Goal: Task Accomplishment & Management: Manage account settings

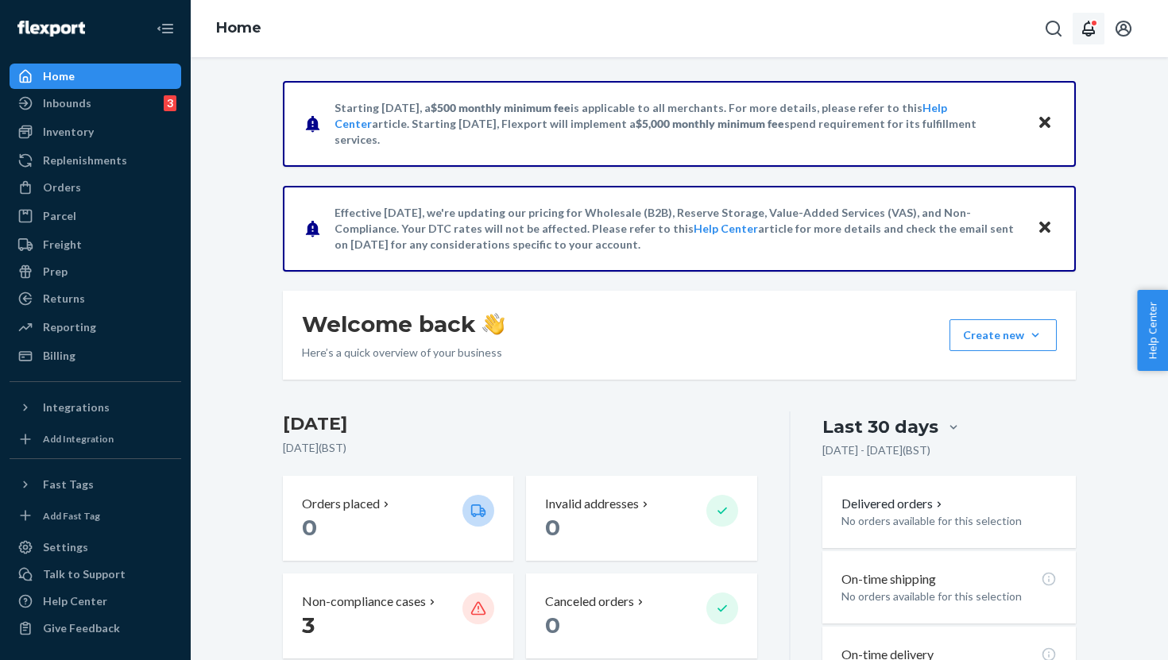
click at [1097, 21] on div "Open notifications" at bounding box center [1094, 23] width 8 height 8
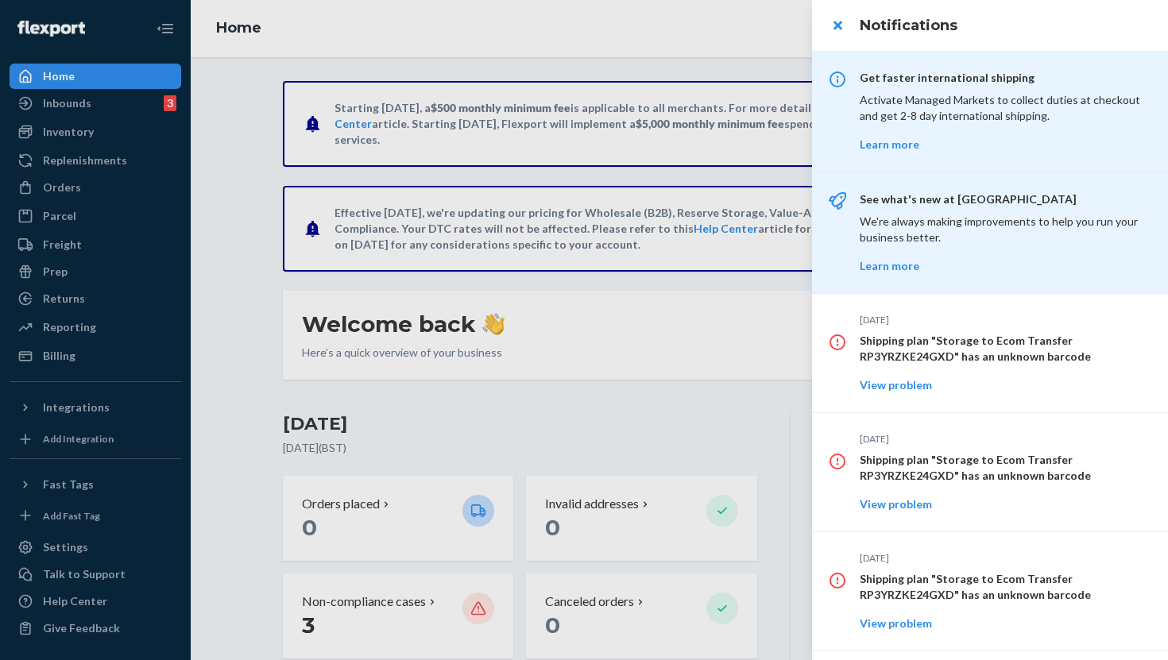
click at [678, 54] on div at bounding box center [584, 330] width 1168 height 660
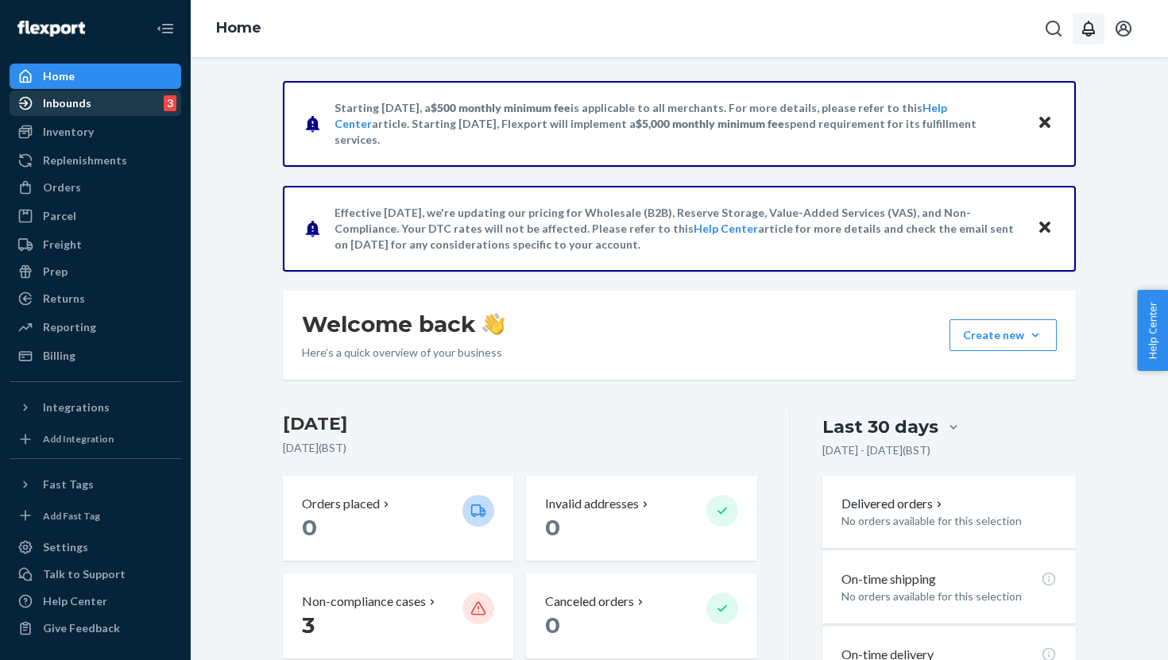
click at [125, 110] on div "Inbounds 3" at bounding box center [95, 103] width 168 height 22
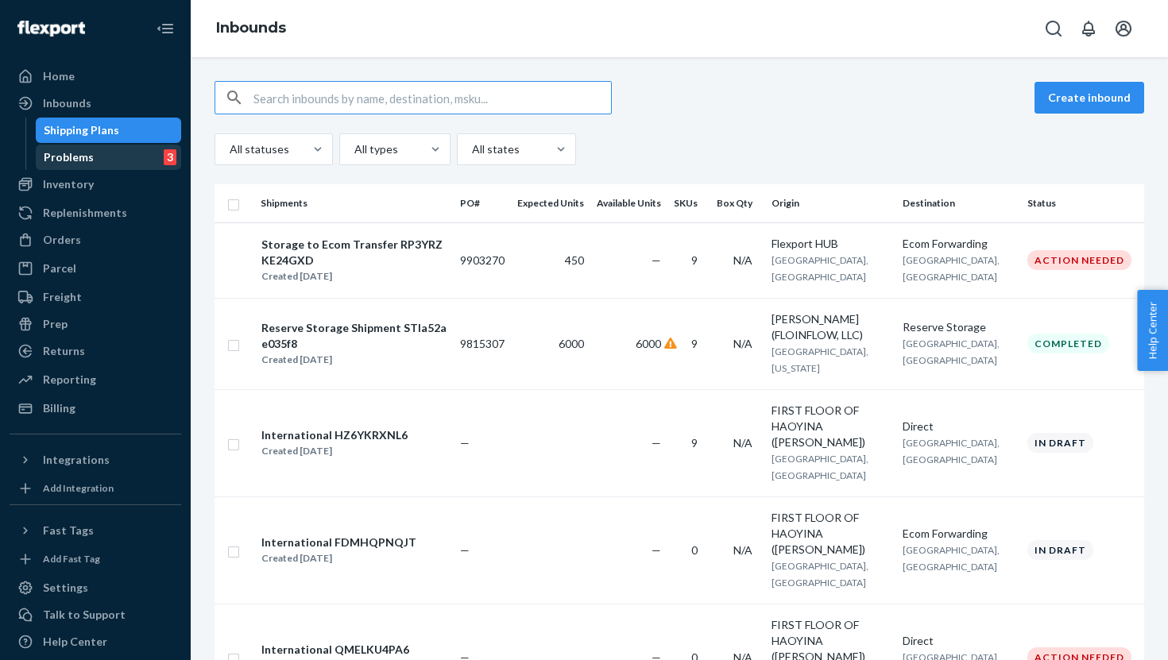
click at [126, 161] on div "Problems 3" at bounding box center [108, 157] width 143 height 22
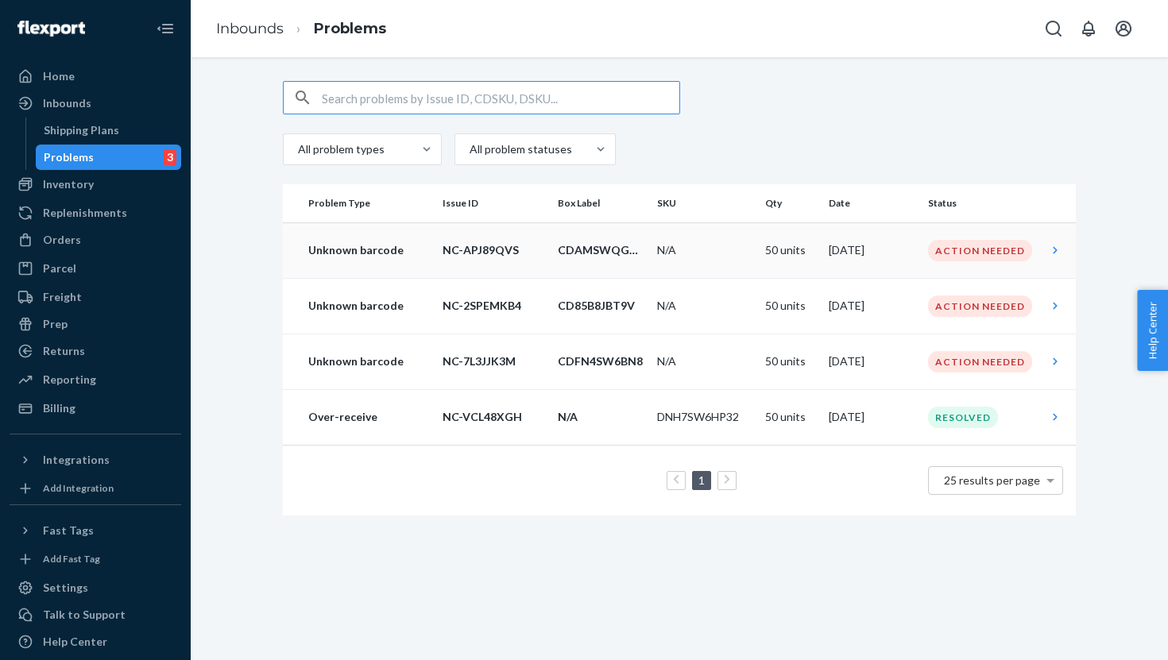
click at [1055, 251] on icon at bounding box center [1055, 249] width 4 height 7
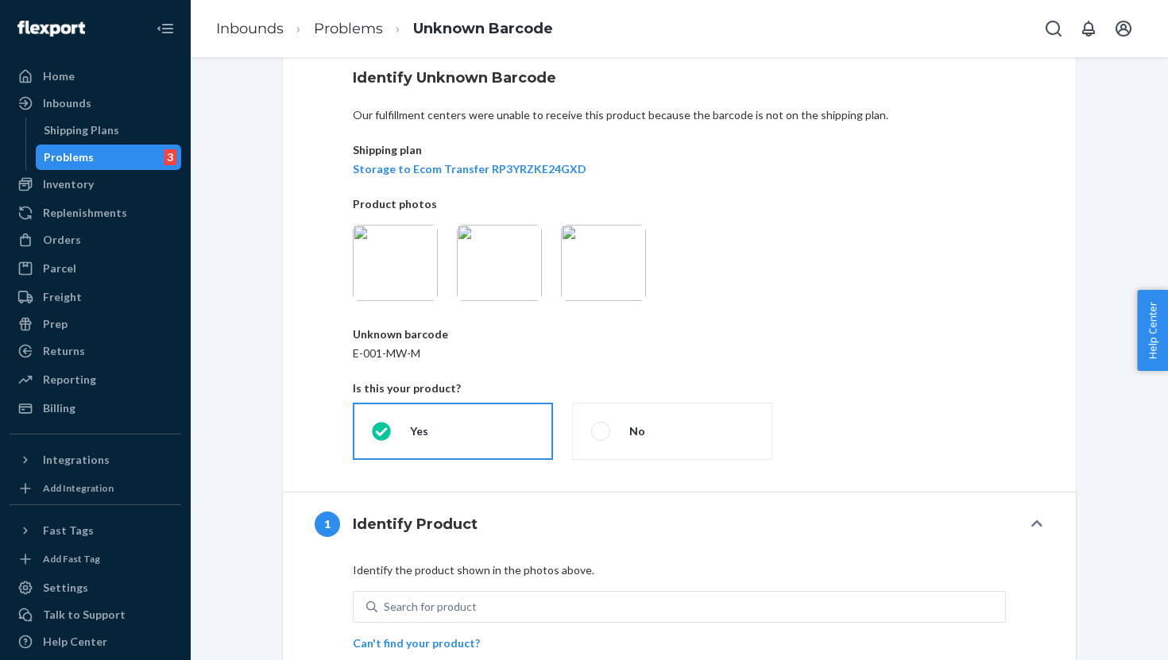
scroll to position [84, 0]
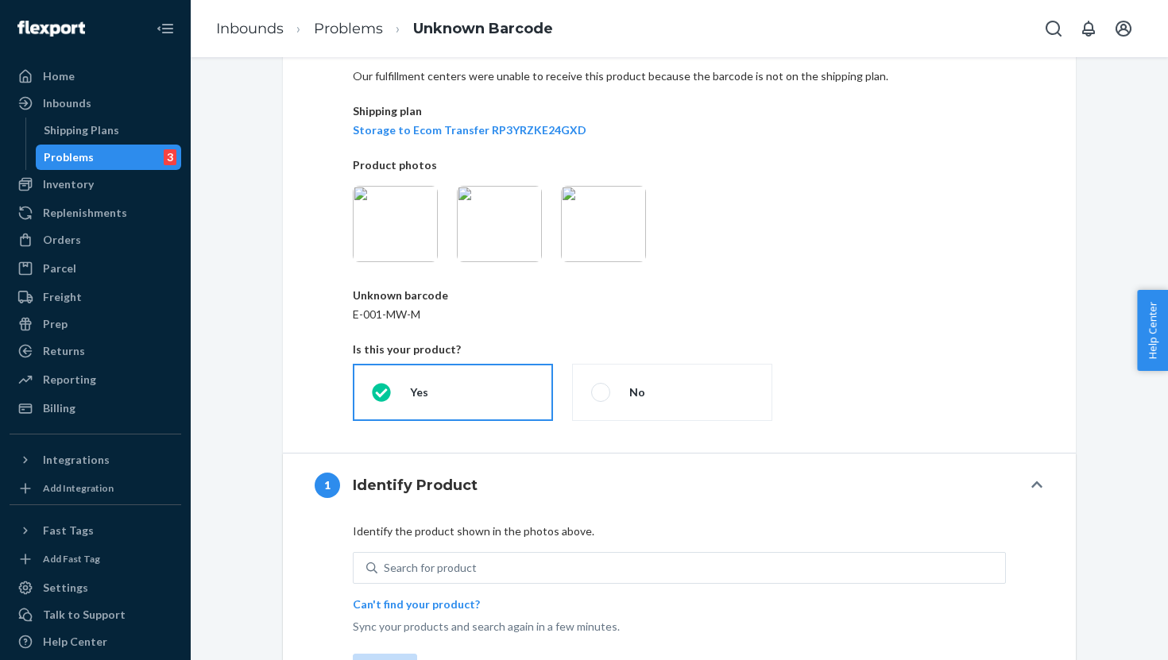
click at [404, 230] on img at bounding box center [395, 224] width 85 height 76
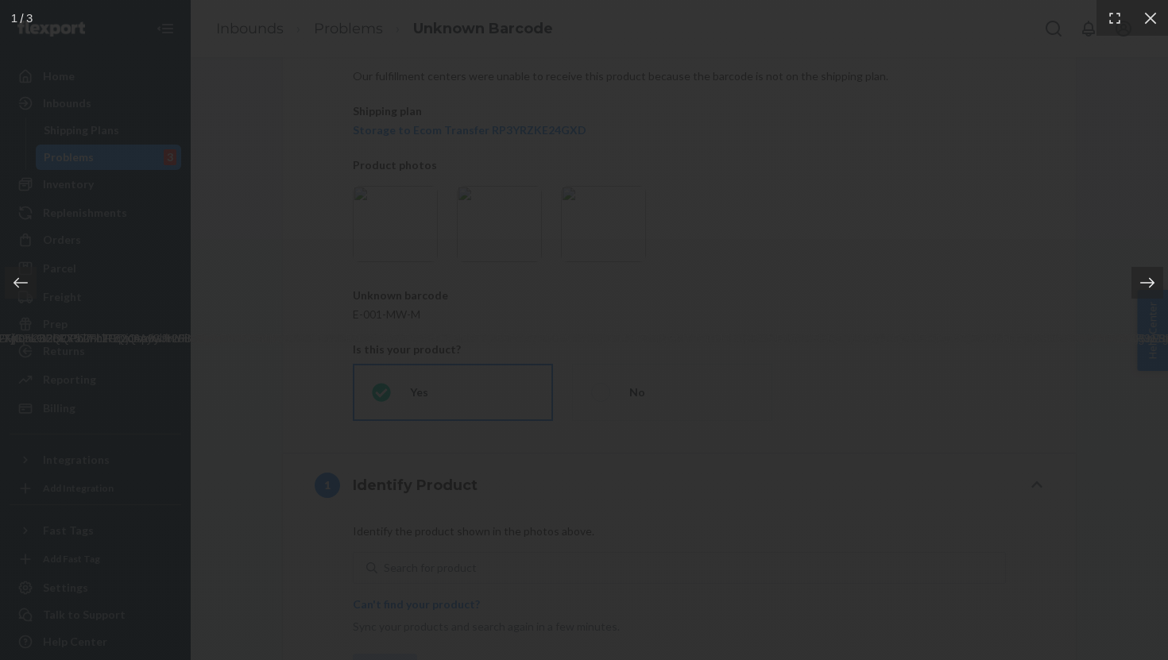
click at [1150, 281] on icon at bounding box center [1148, 283] width 16 height 16
click at [1149, 281] on icon at bounding box center [1148, 283] width 16 height 16
click at [1144, 13] on icon at bounding box center [1151, 18] width 16 height 16
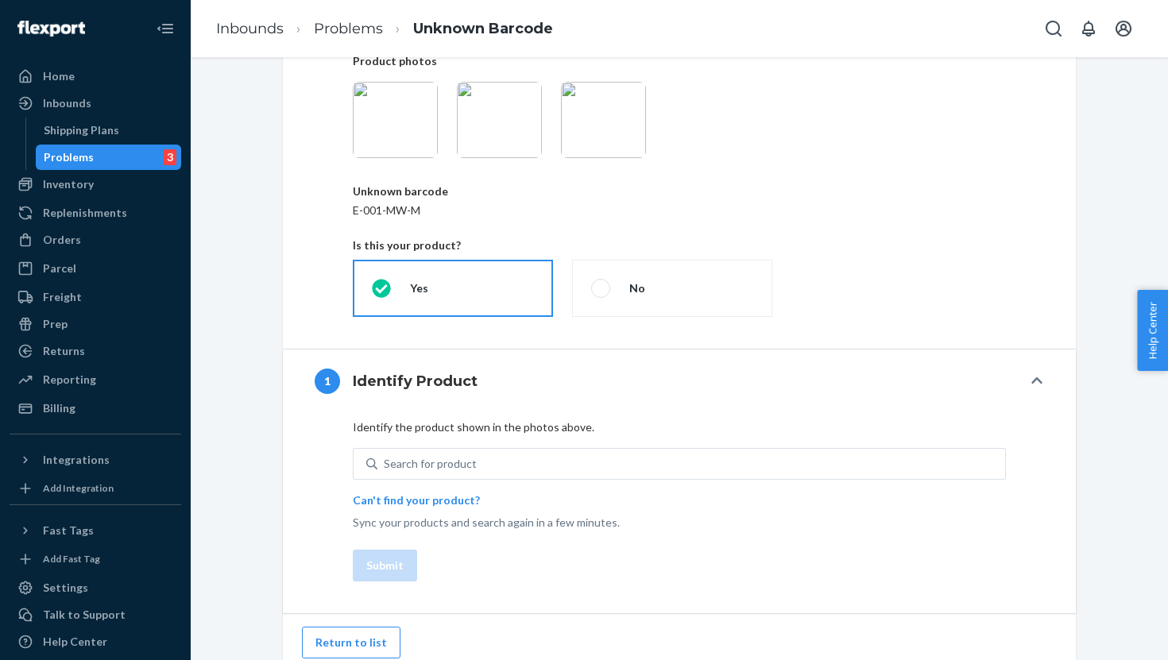
scroll to position [199, 0]
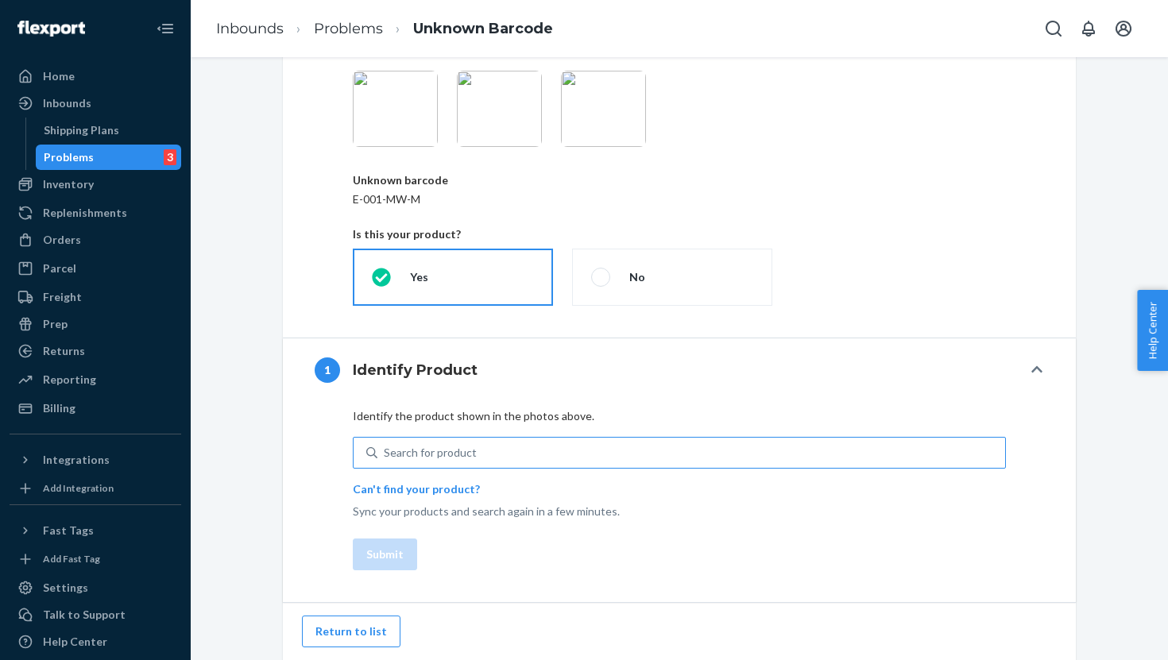
click at [420, 455] on div "Search for product" at bounding box center [430, 453] width 93 height 16
click at [385, 455] on input "Search for product" at bounding box center [385, 453] width 2 height 16
click at [586, 119] on img at bounding box center [603, 109] width 85 height 76
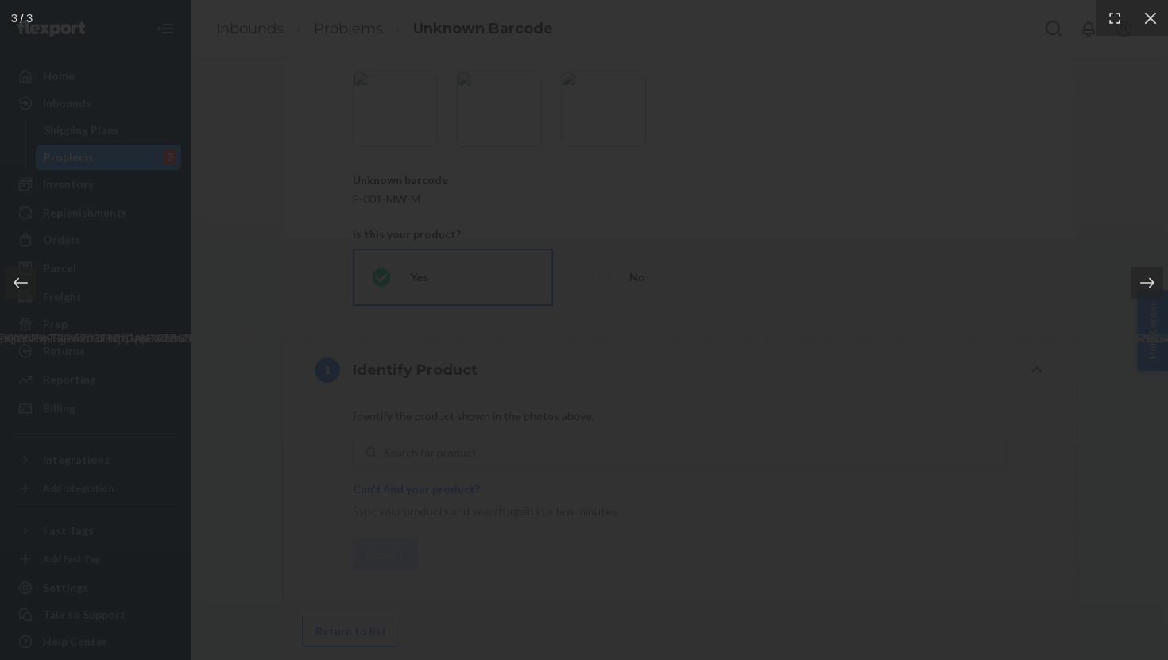
click at [1107, 250] on div at bounding box center [584, 330] width 1168 height 660
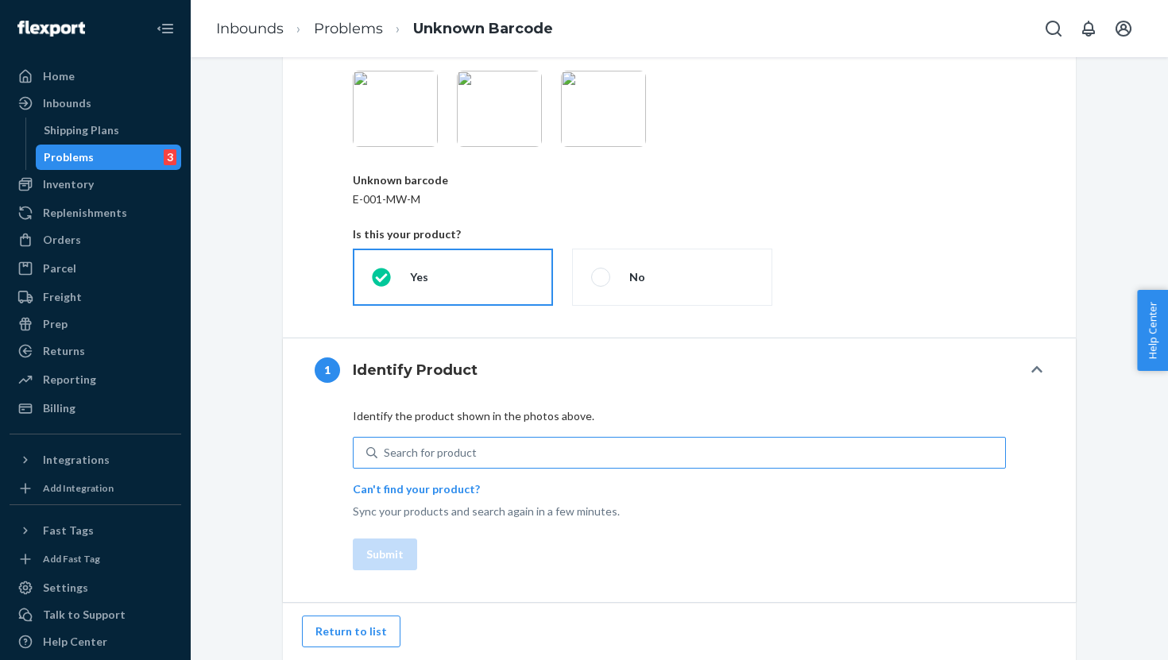
click at [445, 451] on div "Search for product" at bounding box center [430, 453] width 93 height 16
click at [385, 451] on input "Search for product" at bounding box center [385, 453] width 2 height 16
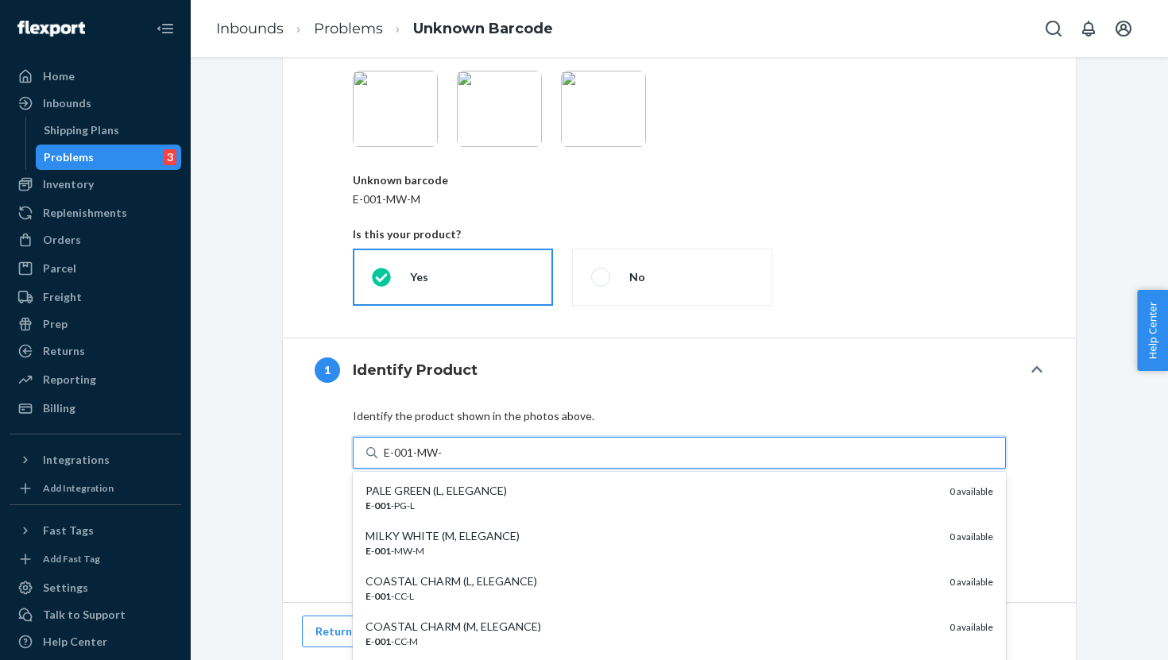
type input "E-001-MW-M"
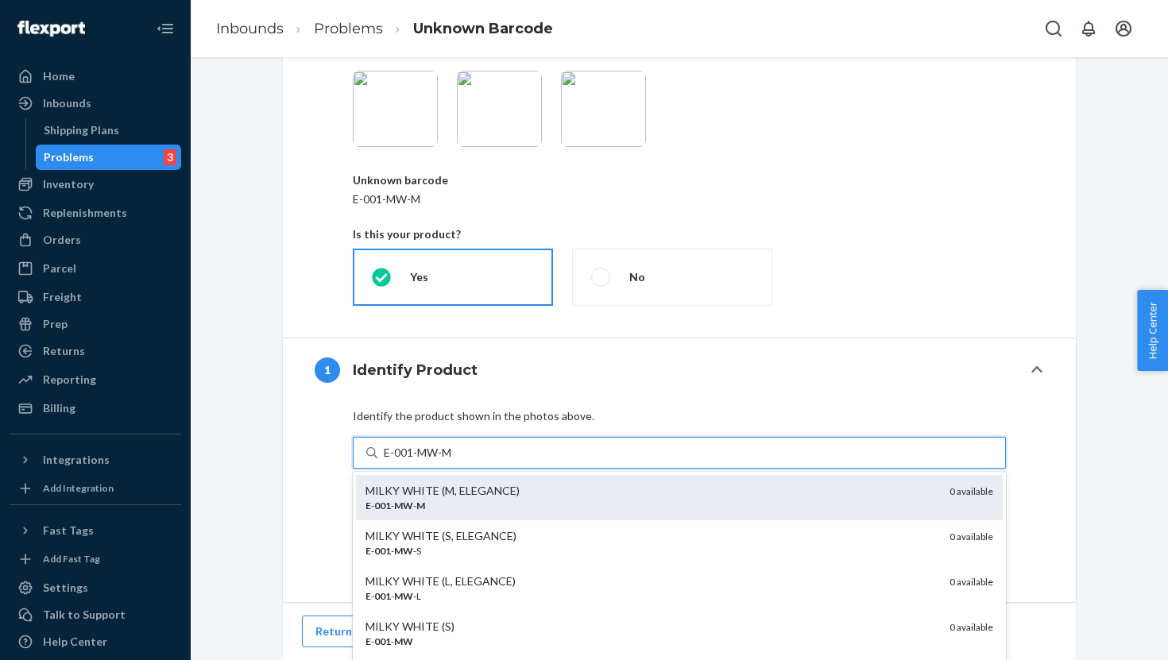
click at [405, 498] on div "MILKY WHITE (M, ELEGANCE)" at bounding box center [651, 491] width 571 height 16
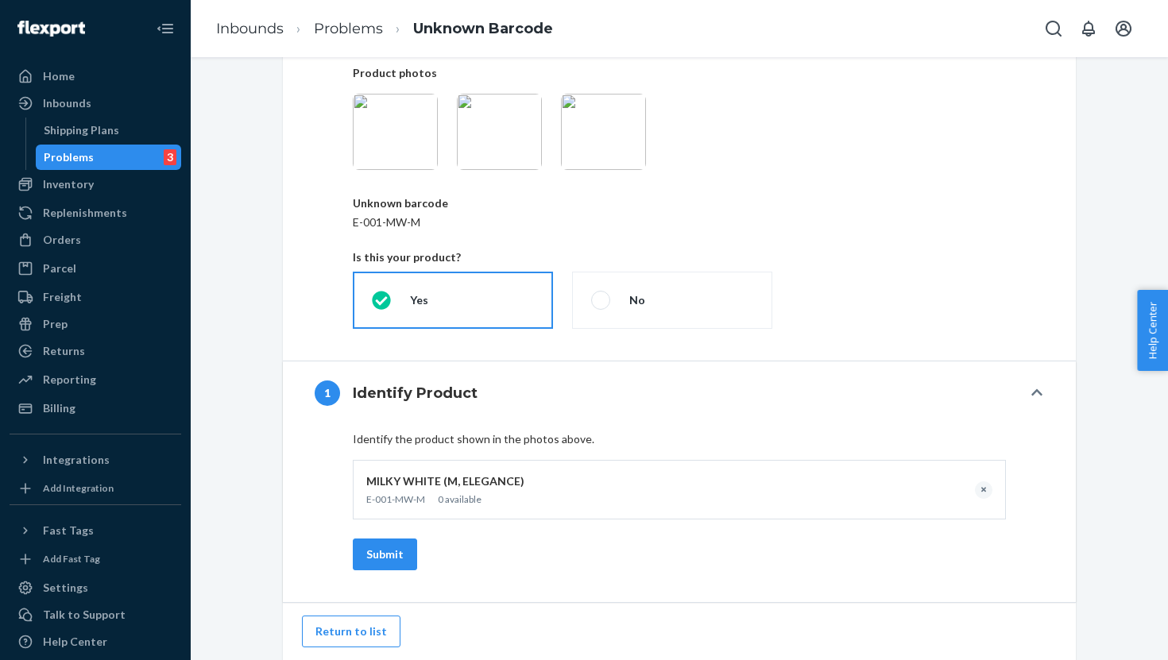
scroll to position [176, 0]
click at [380, 554] on button "Submit" at bounding box center [385, 555] width 64 height 32
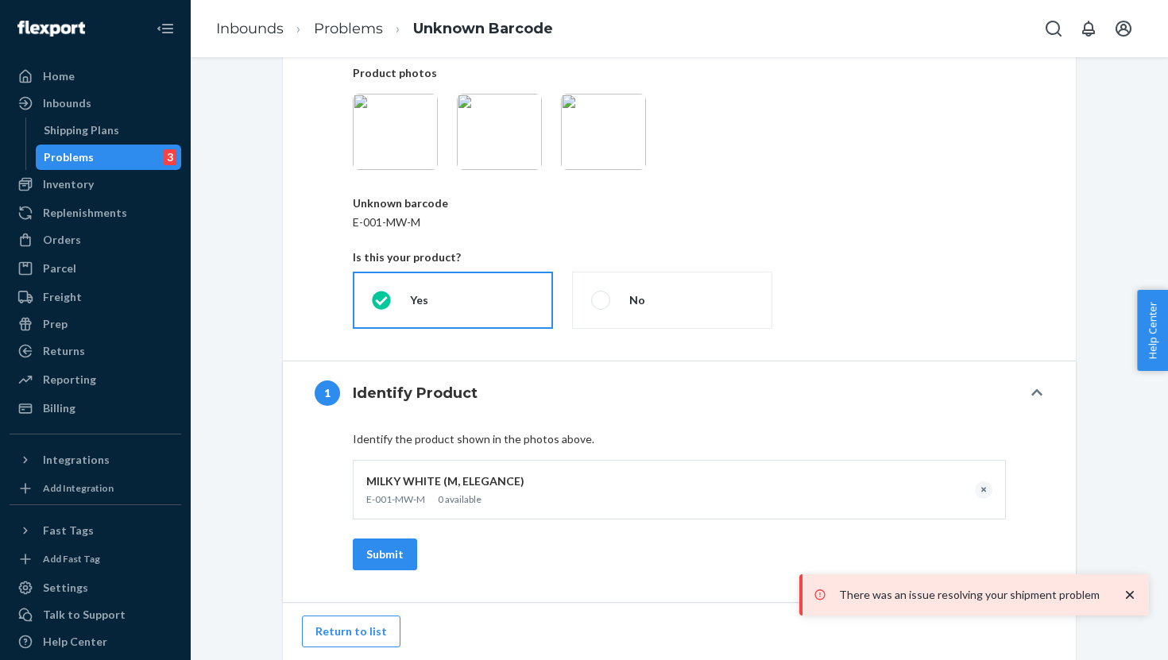
click at [455, 490] on div "MILKY WHITE (M, ELEGANCE) E-001-MW-M 0 available" at bounding box center [451, 490] width 171 height 33
click at [985, 492] on button "clear" at bounding box center [983, 490] width 17 height 17
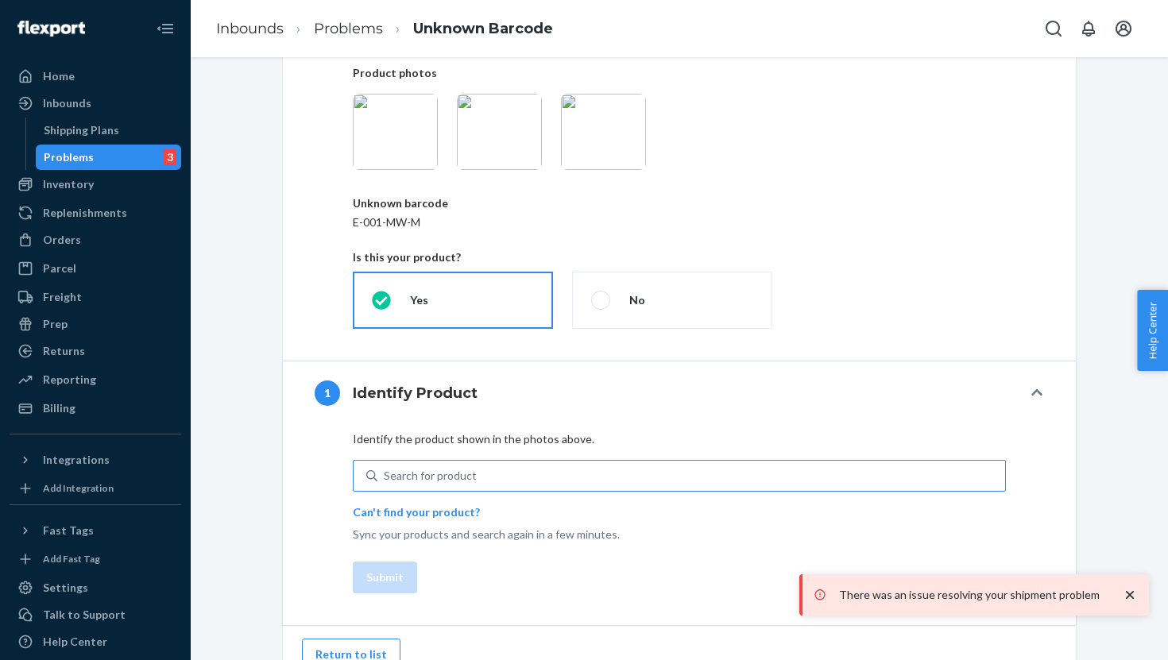
click at [590, 476] on div "Search for product" at bounding box center [691, 476] width 628 height 29
click at [385, 476] on input "Search for product" at bounding box center [385, 476] width 2 height 16
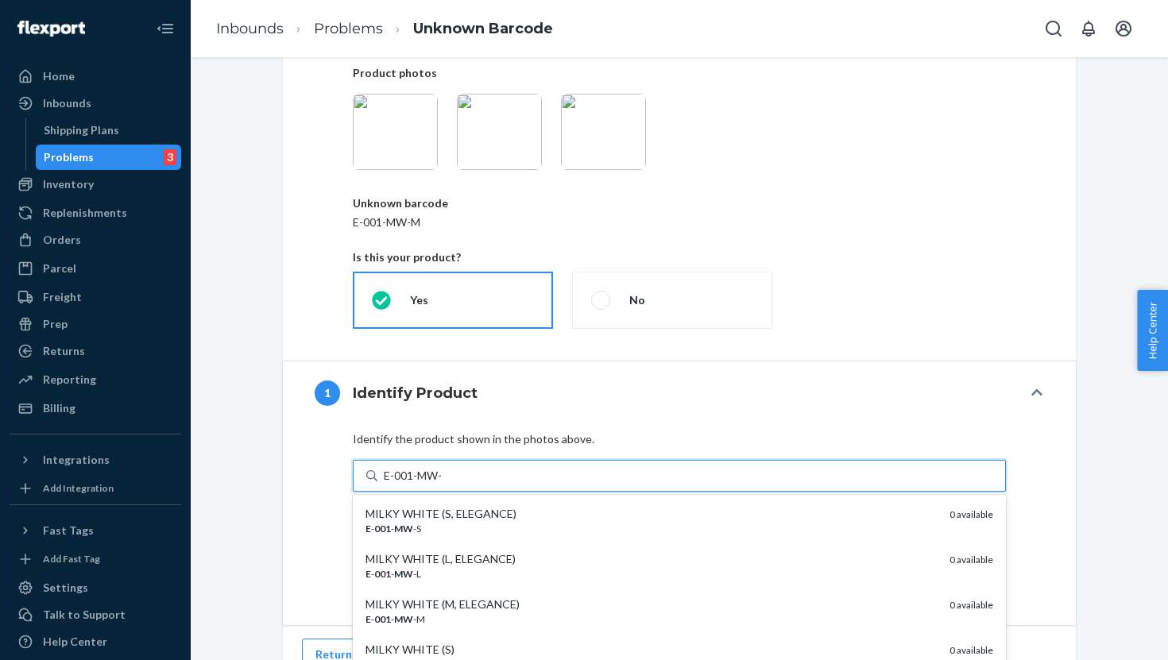
type input "E-001-MW-M"
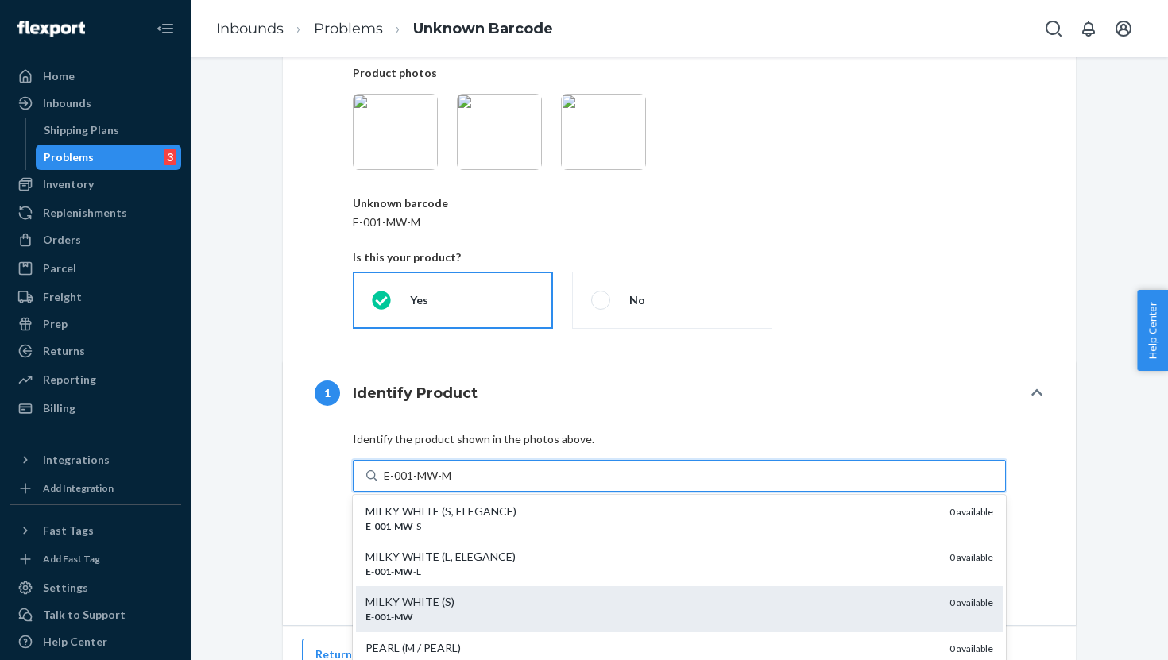
scroll to position [0, 0]
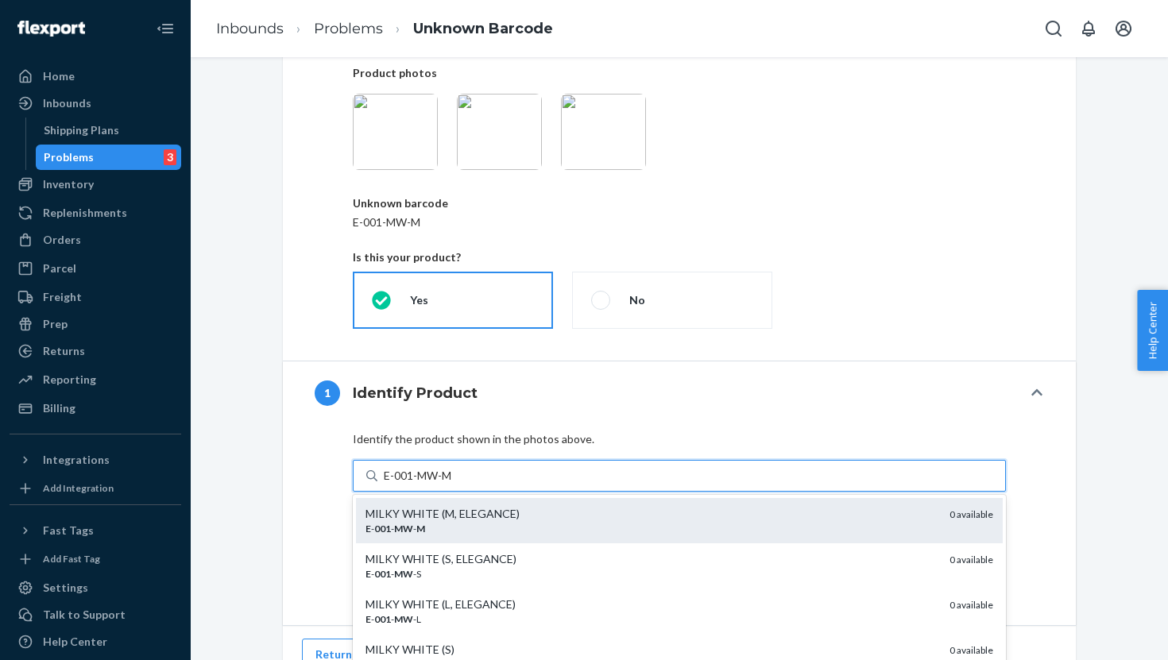
click at [404, 514] on div "MILKY WHITE (M, ELEGANCE)" at bounding box center [651, 514] width 571 height 16
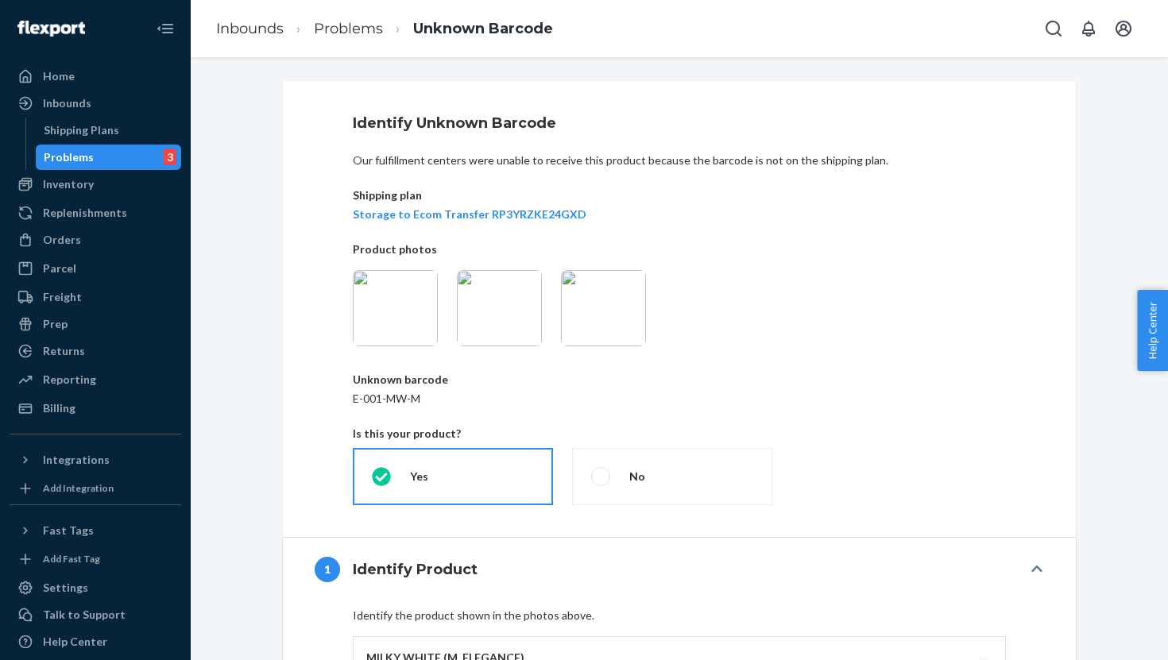
scroll to position [176, 0]
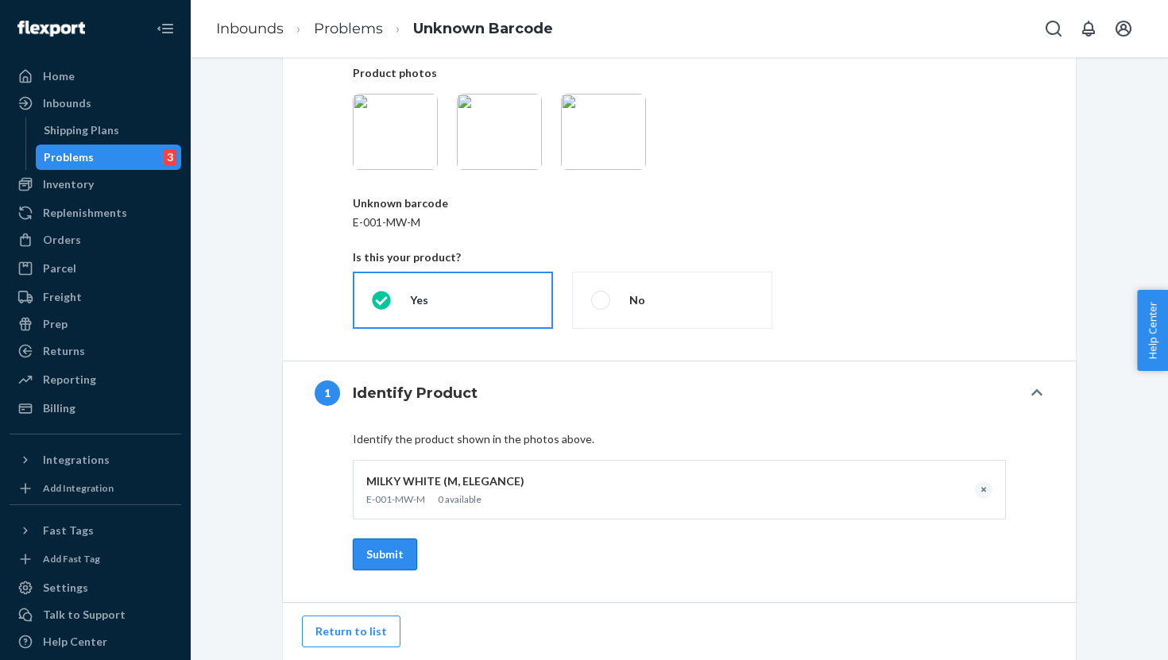
click at [399, 549] on button "Submit" at bounding box center [385, 555] width 64 height 32
drag, startPoint x: 1101, startPoint y: 596, endPoint x: 846, endPoint y: 593, distance: 255.1
click at [845, 593] on p "There was an issue resolving your shipment problem" at bounding box center [713, 595] width 267 height 16
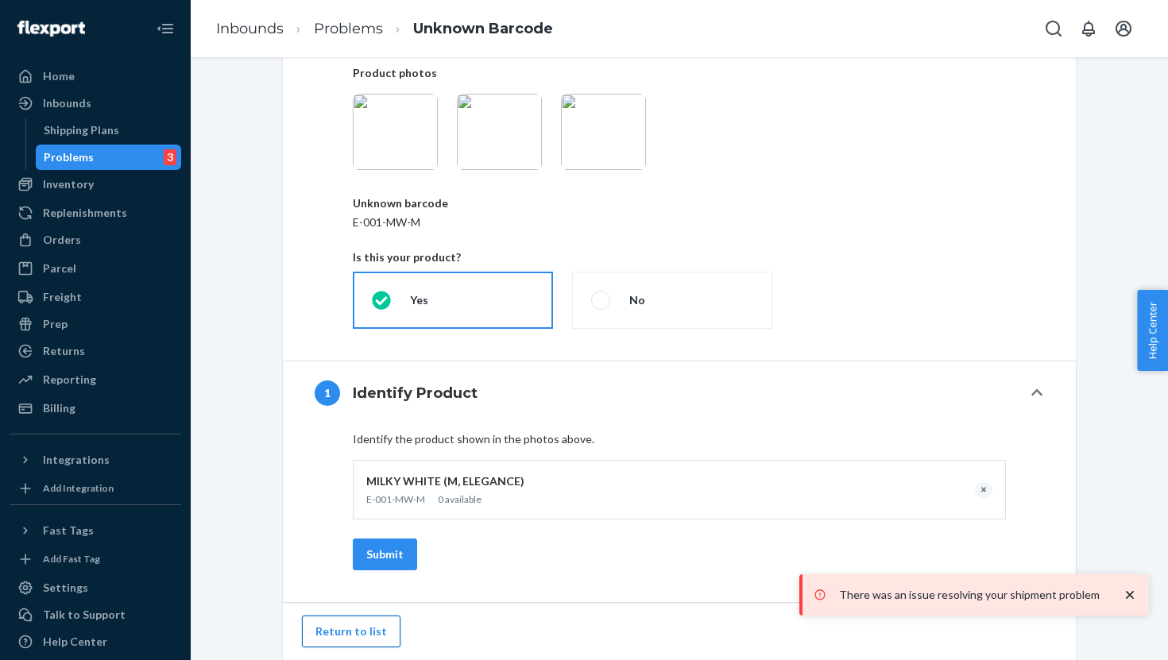
click at [356, 634] on button "Return to list" at bounding box center [351, 632] width 99 height 32
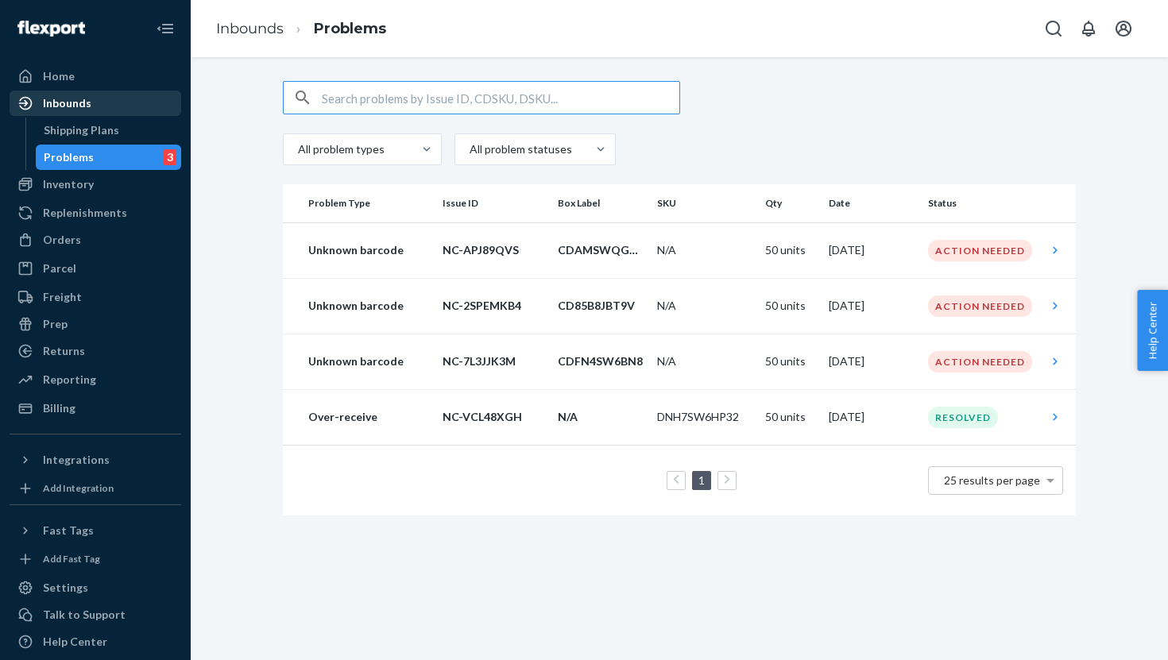
click at [96, 103] on div "Inbounds" at bounding box center [95, 103] width 168 height 22
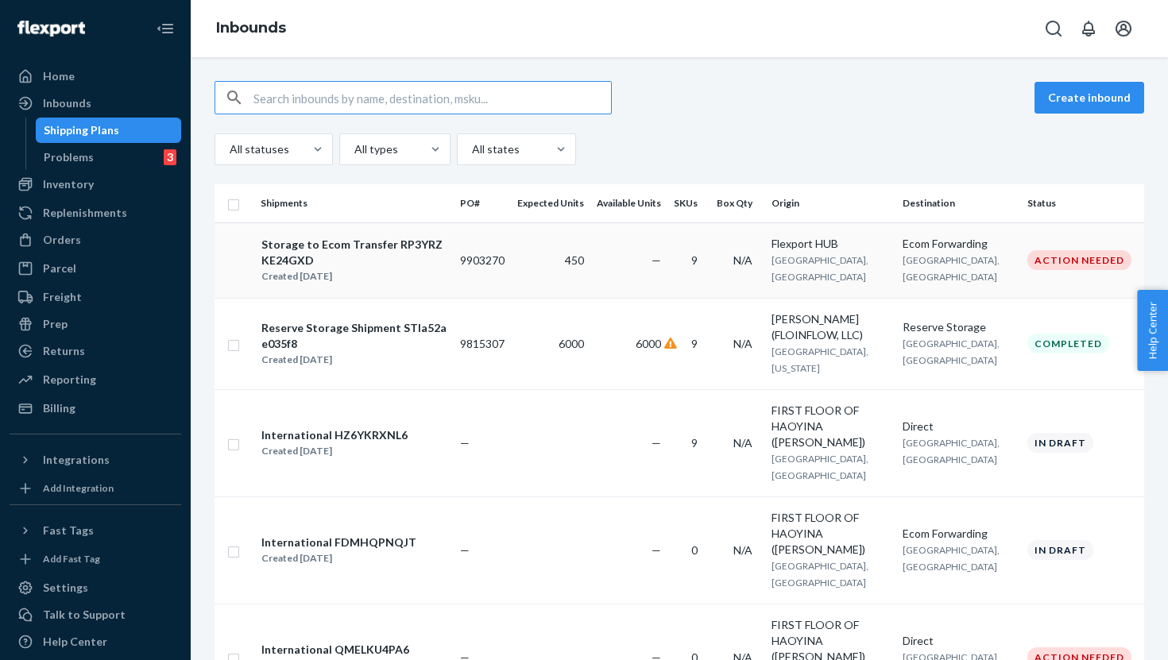
click at [394, 269] on div "Storage to Ecom Transfer RP3YRZKE24GXD" at bounding box center [353, 253] width 185 height 32
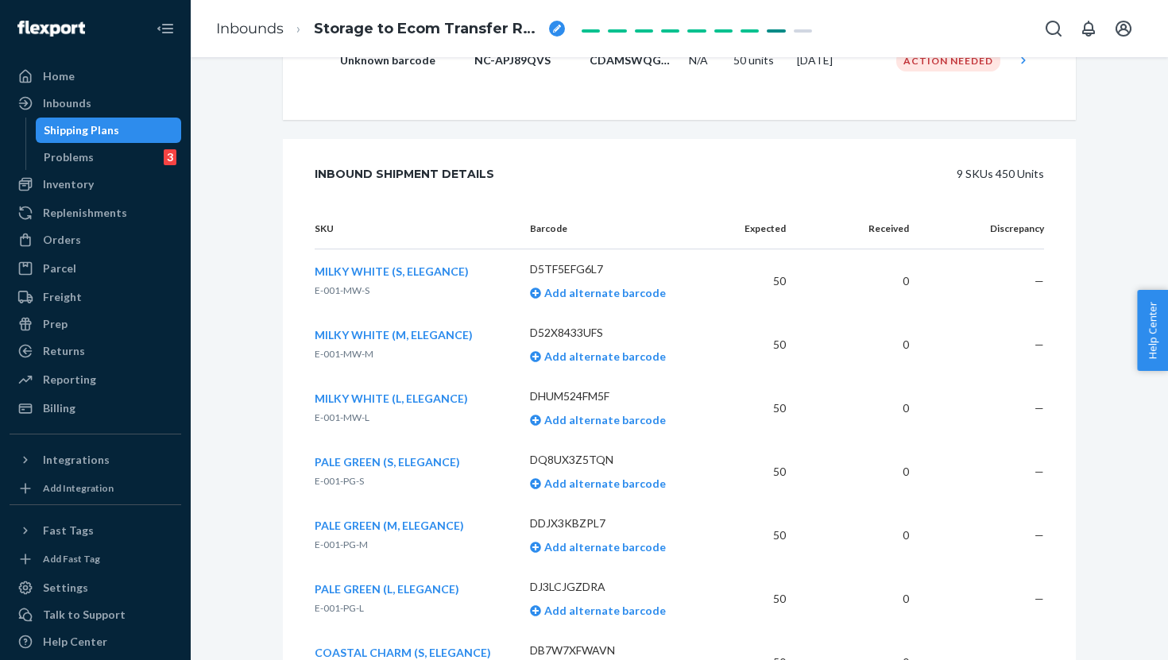
scroll to position [590, 0]
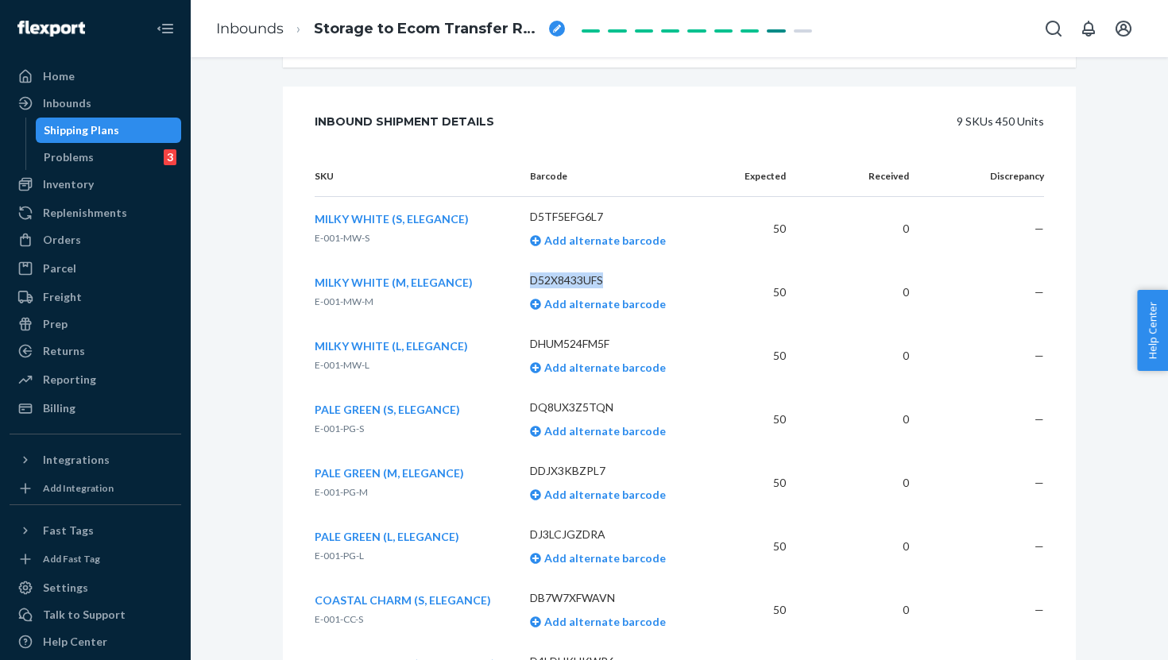
drag, startPoint x: 523, startPoint y: 280, endPoint x: 607, endPoint y: 281, distance: 84.2
click at [607, 281] on td "D52X8433UFS Add alternate barcode" at bounding box center [618, 293] width 203 height 64
copy p "D52X8433UFS"
click at [108, 157] on div "Problems 3" at bounding box center [108, 157] width 143 height 22
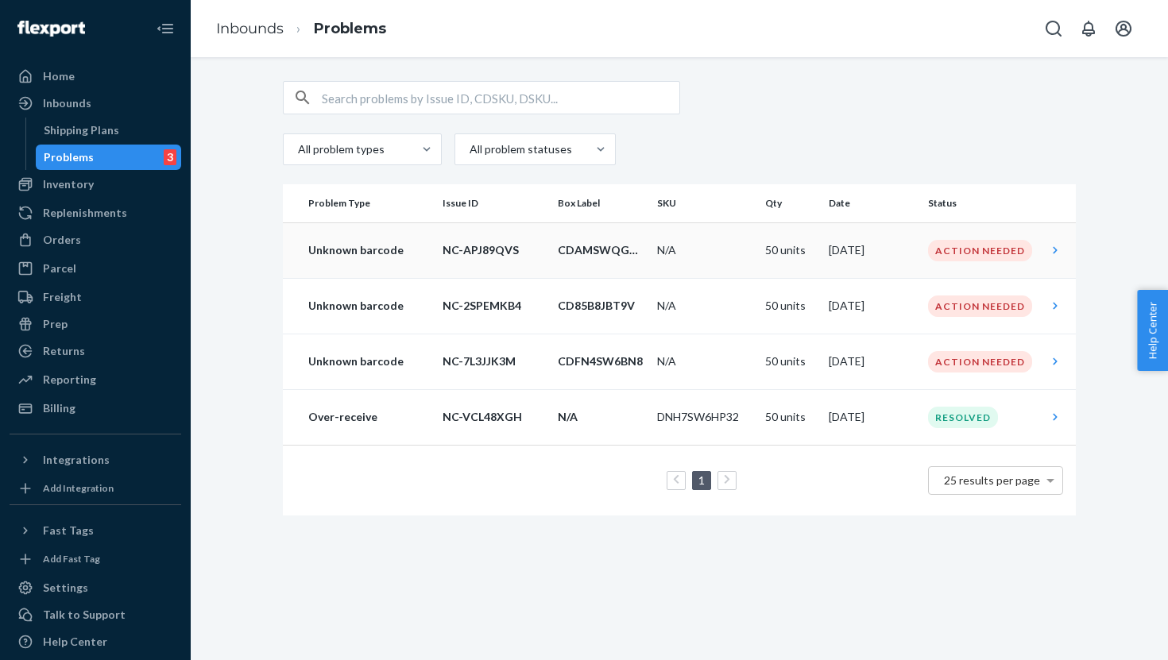
click at [429, 246] on p "Unknown barcode" at bounding box center [369, 250] width 122 height 16
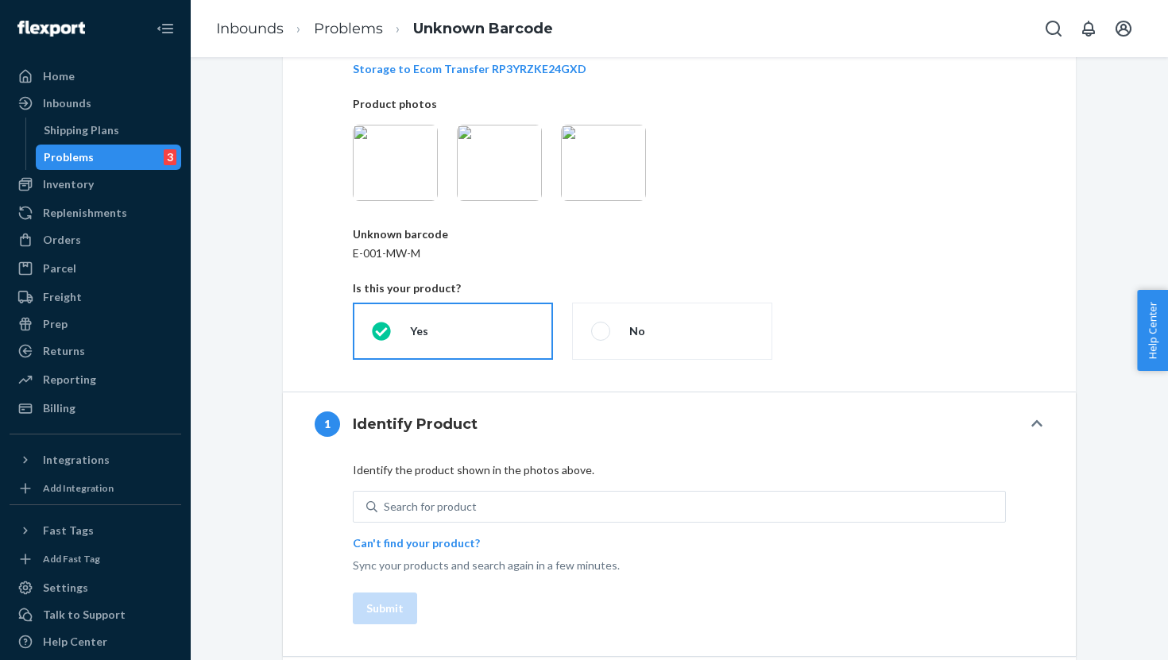
scroll to position [199, 0]
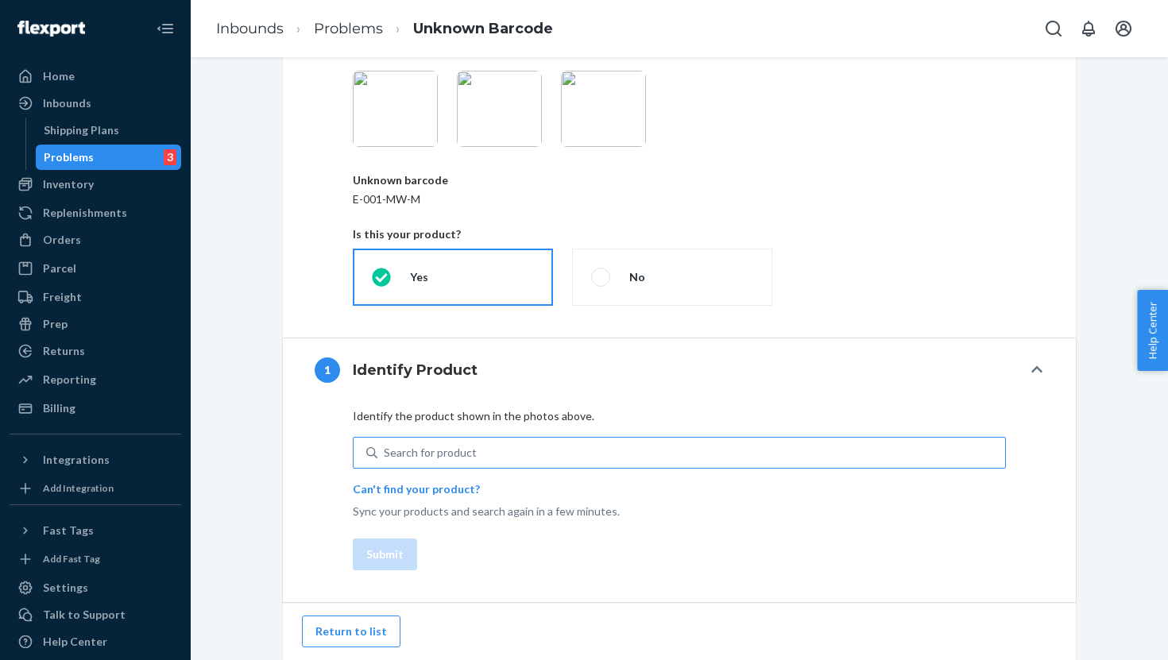
click at [427, 447] on div "Search for product" at bounding box center [430, 453] width 93 height 16
click at [385, 447] on input "Search for product" at bounding box center [385, 453] width 2 height 16
paste input "D52X8433UFS"
type input "D52X8433UFS"
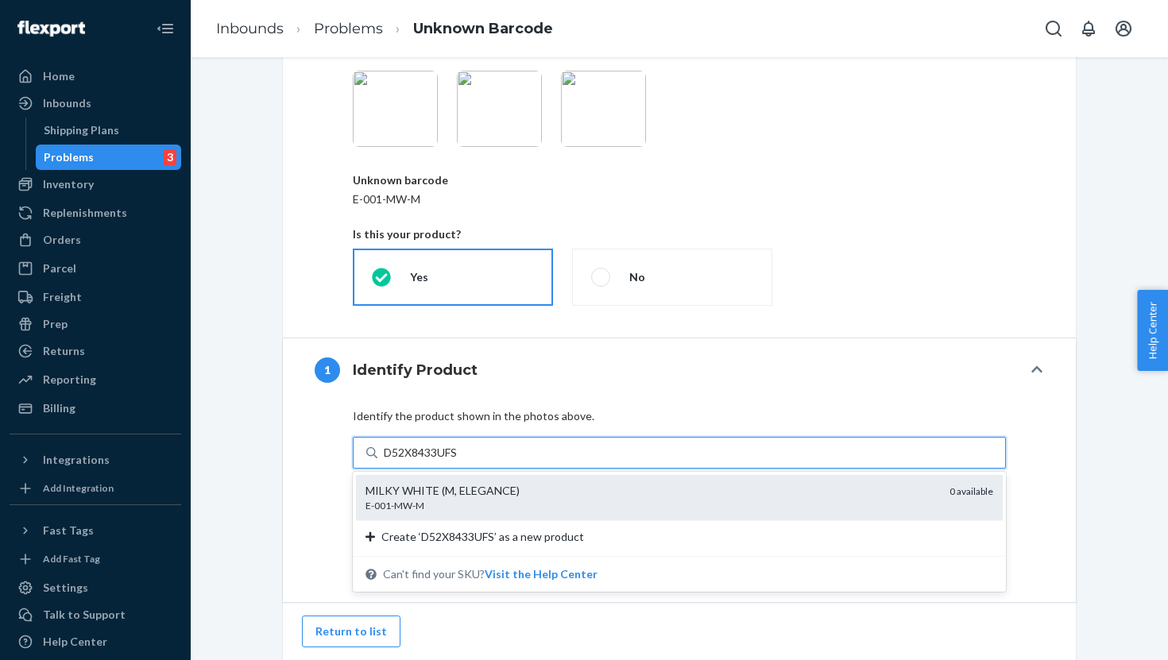
click at [396, 493] on div "MILKY WHITE (M, ELEGANCE)" at bounding box center [651, 491] width 571 height 16
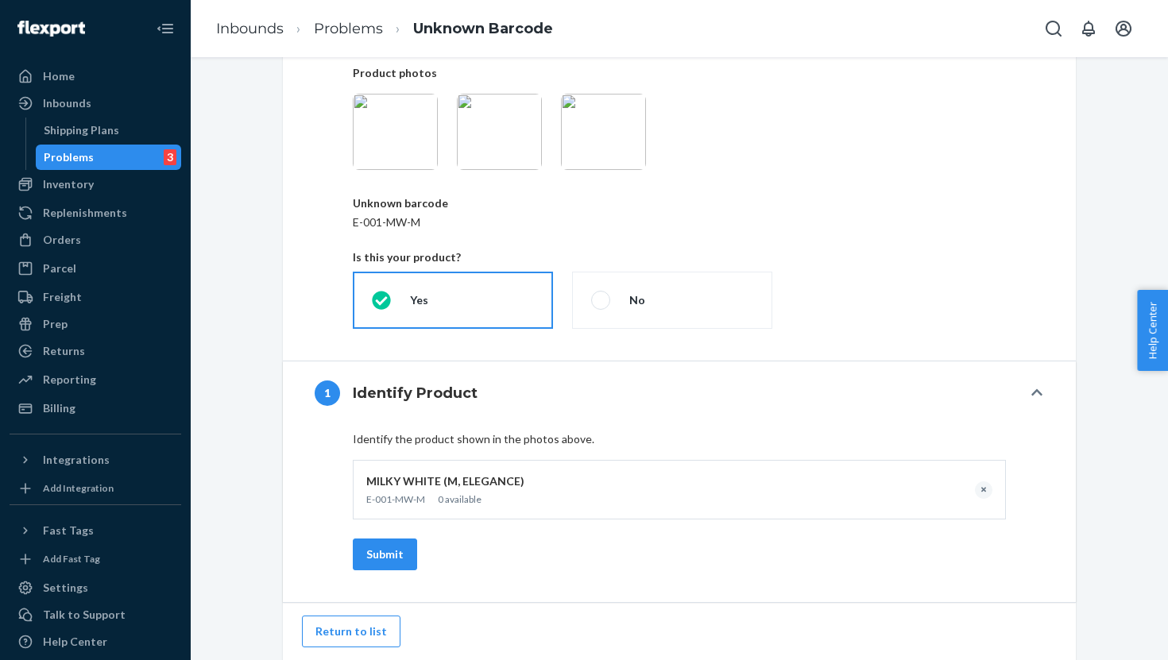
scroll to position [176, 0]
click at [389, 559] on button "Submit" at bounding box center [385, 555] width 64 height 32
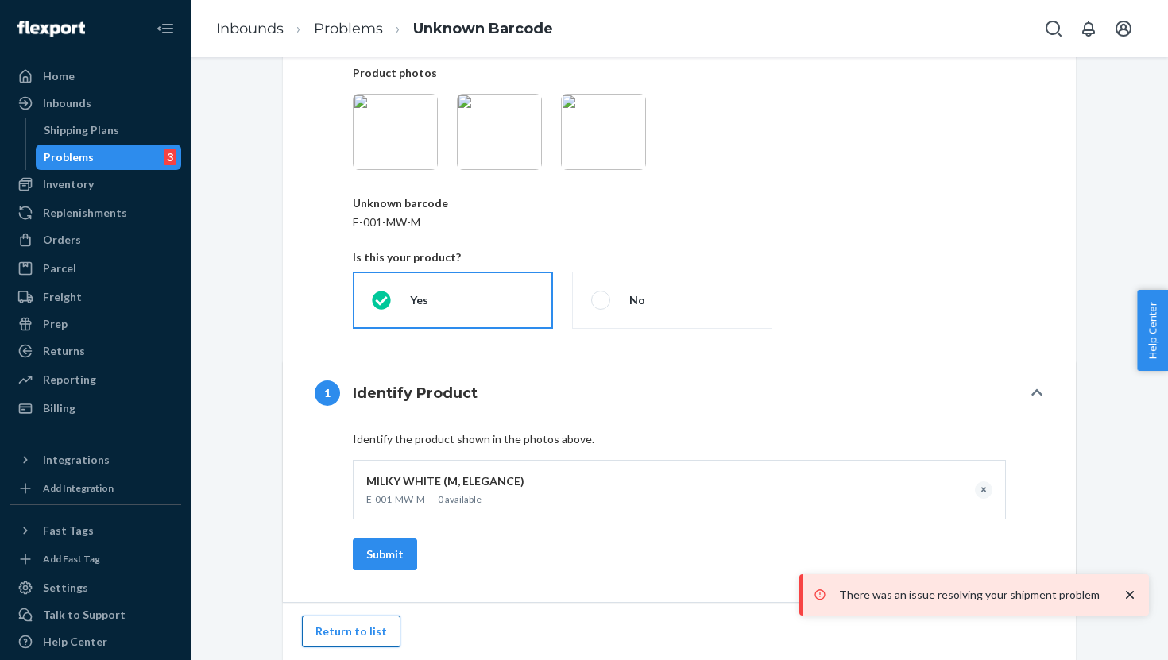
click at [346, 637] on button "Return to list" at bounding box center [351, 632] width 99 height 32
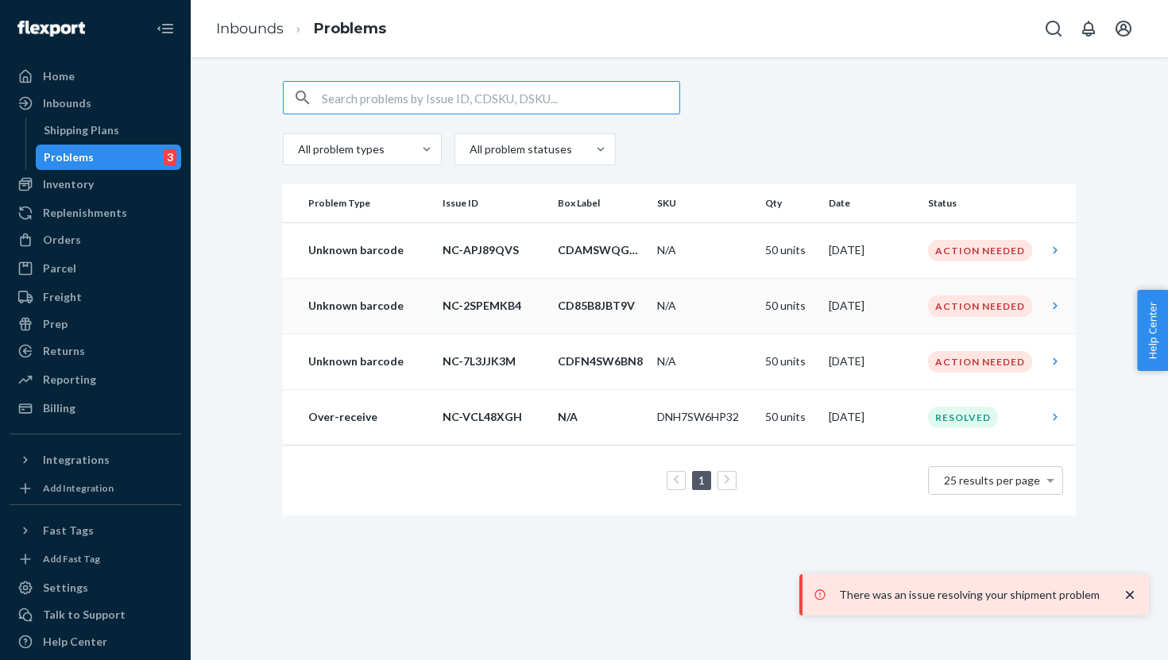
click at [366, 304] on p "Unknown barcode" at bounding box center [369, 306] width 122 height 16
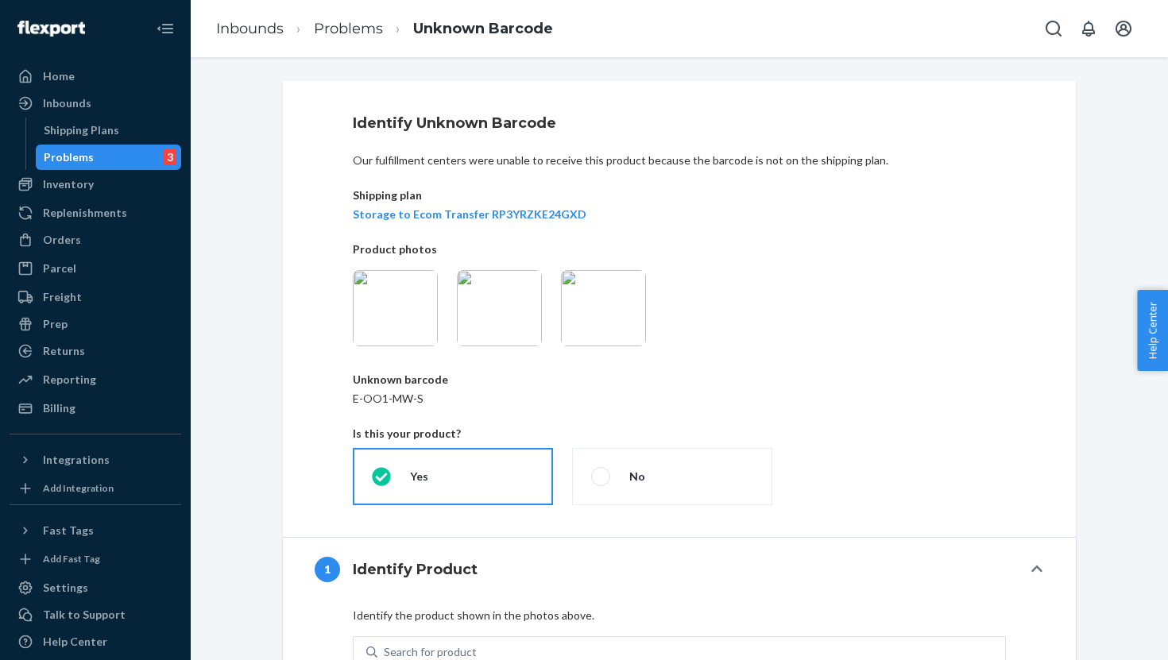
click at [585, 303] on img at bounding box center [603, 308] width 85 height 76
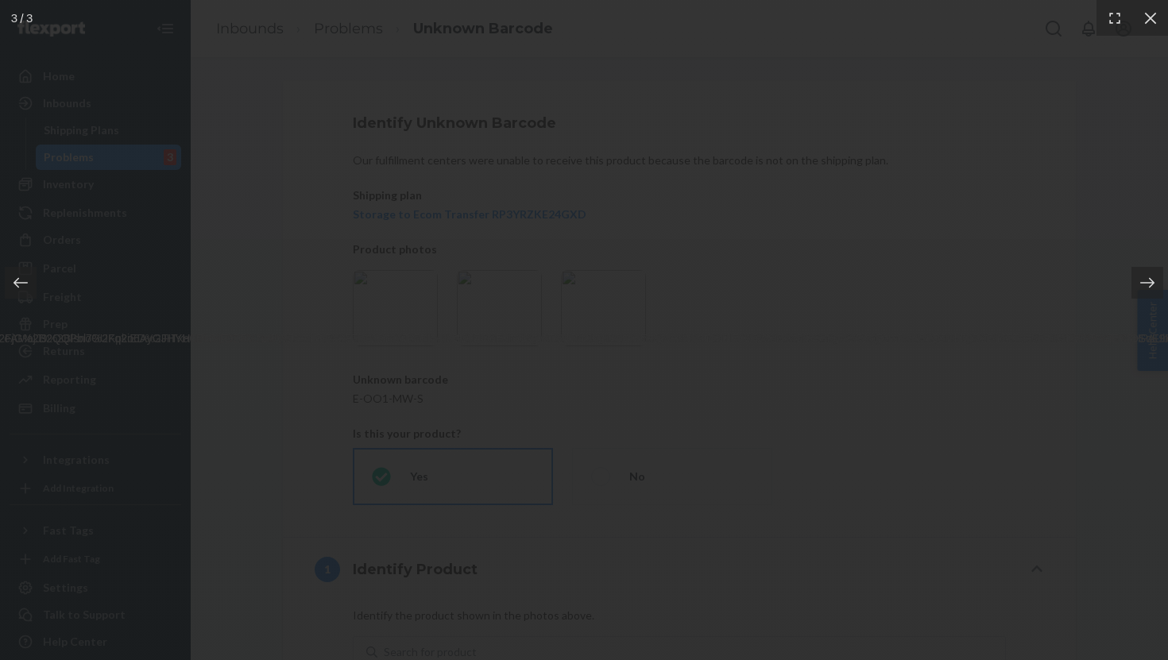
click at [1051, 220] on div at bounding box center [584, 330] width 1168 height 660
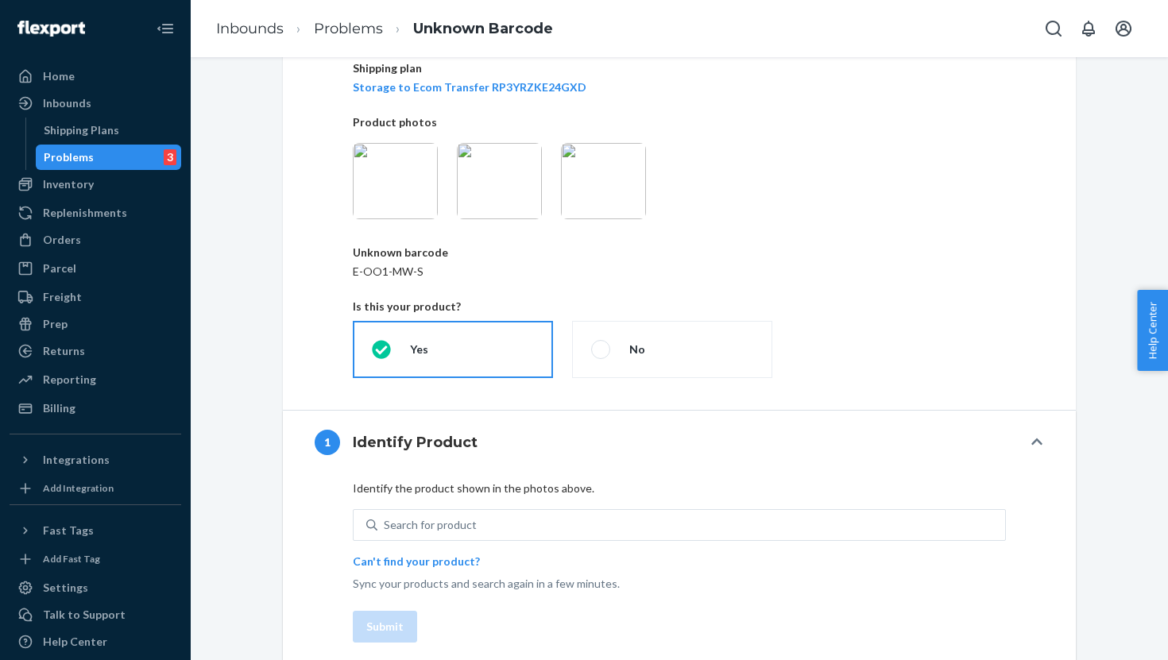
scroll to position [199, 0]
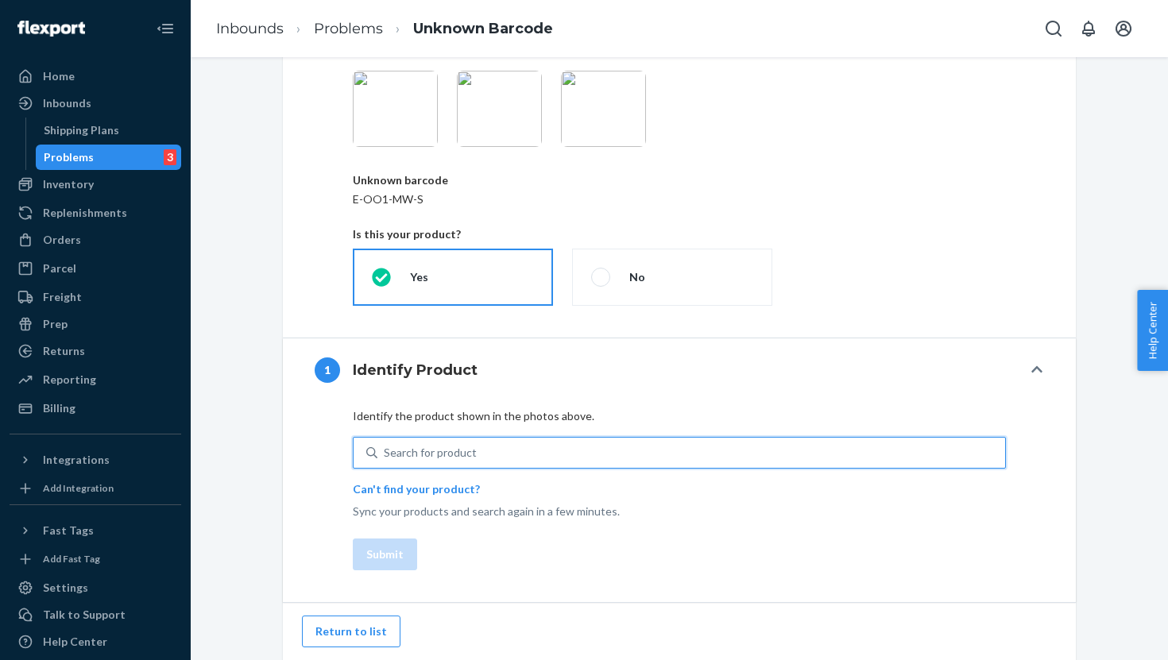
click at [435, 456] on div "Search for product" at bounding box center [430, 453] width 93 height 16
click at [385, 456] on input "0 results available. Use Up and Down to choose options, press Enter to select t…" at bounding box center [385, 453] width 2 height 16
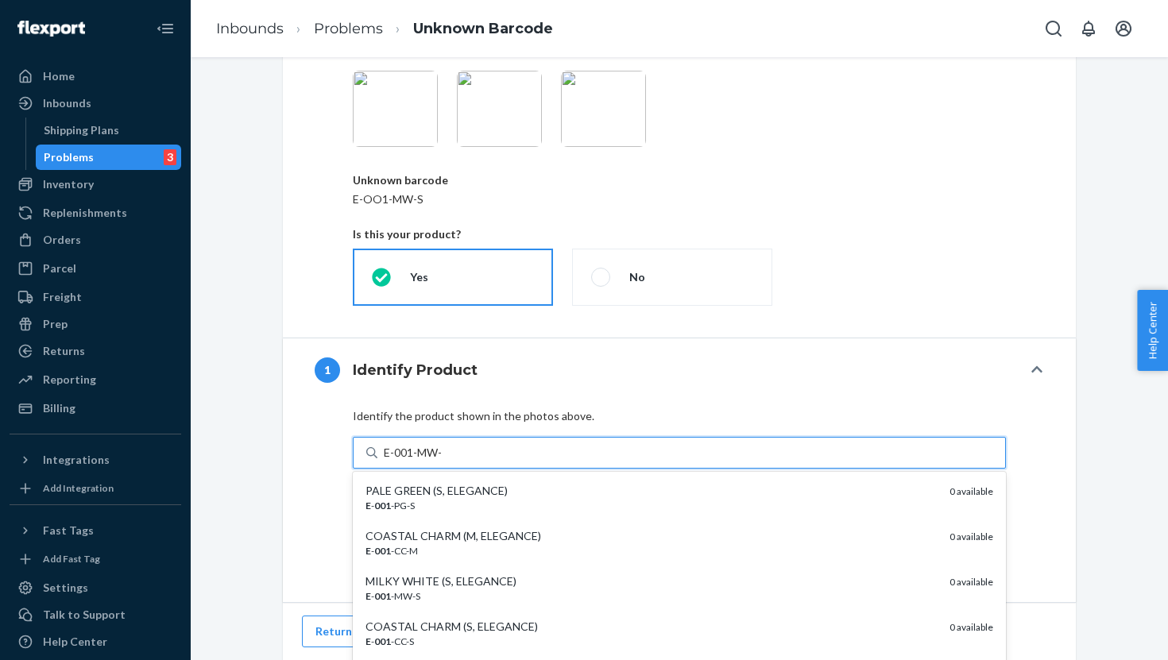
type input "E-001-MW-S"
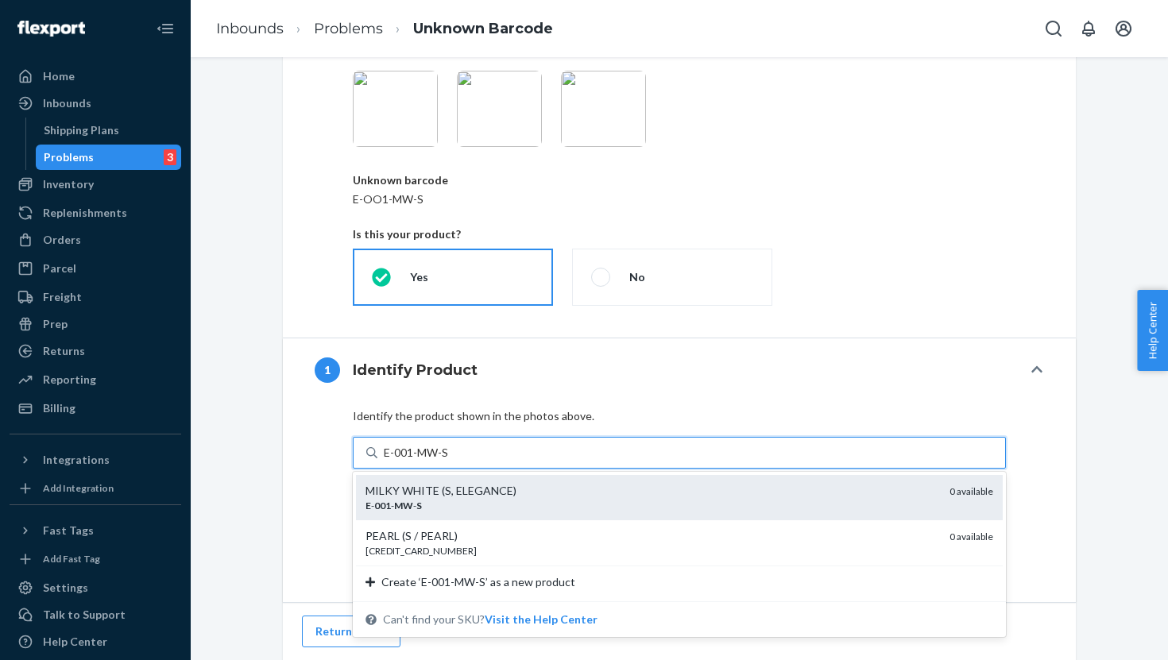
click at [402, 494] on div "MILKY WHITE (S, ELEGANCE)" at bounding box center [651, 491] width 571 height 16
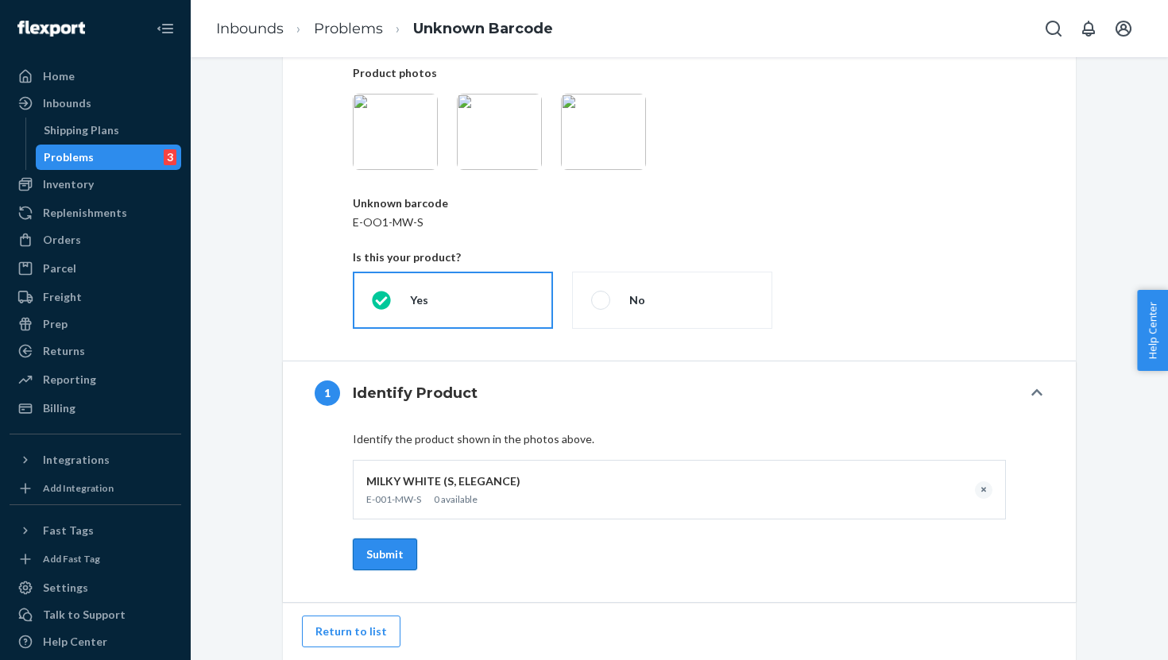
click at [380, 558] on button "Submit" at bounding box center [385, 555] width 64 height 32
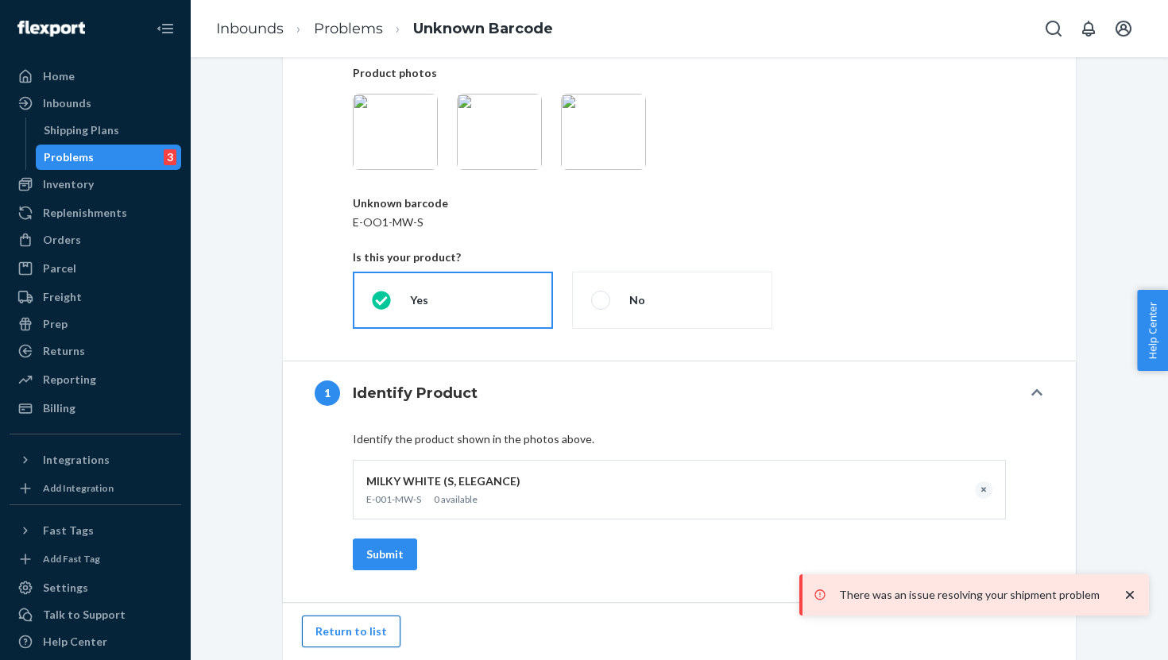
click at [361, 636] on button "Return to list" at bounding box center [351, 632] width 99 height 32
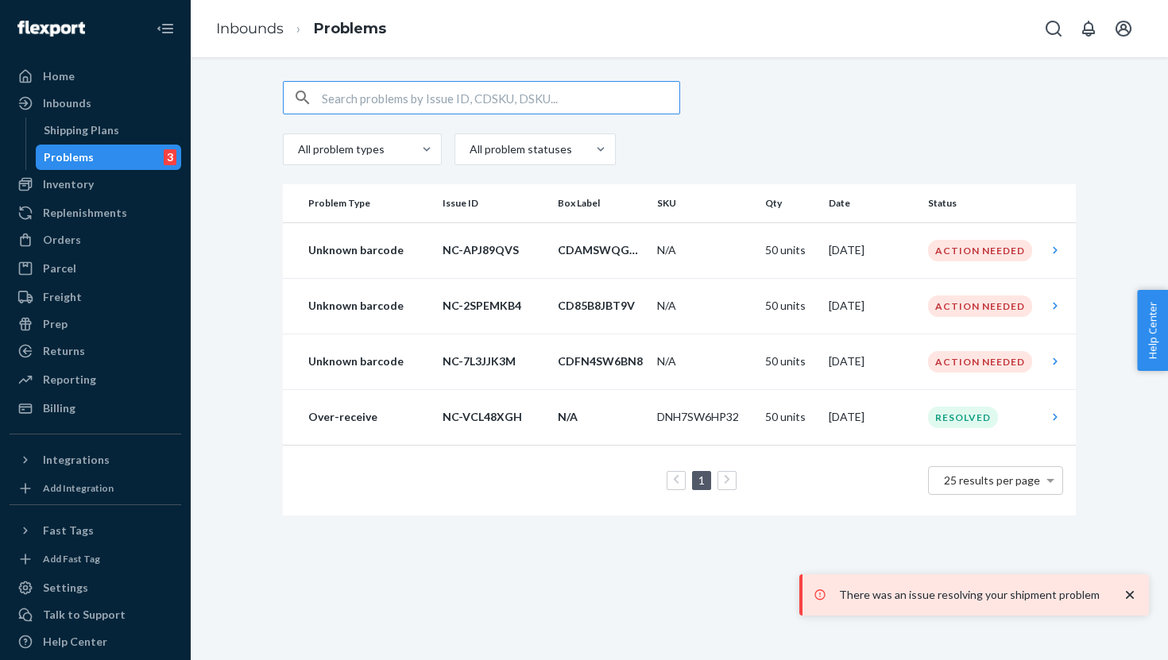
click at [1155, 327] on span "Help Center" at bounding box center [1152, 330] width 31 height 81
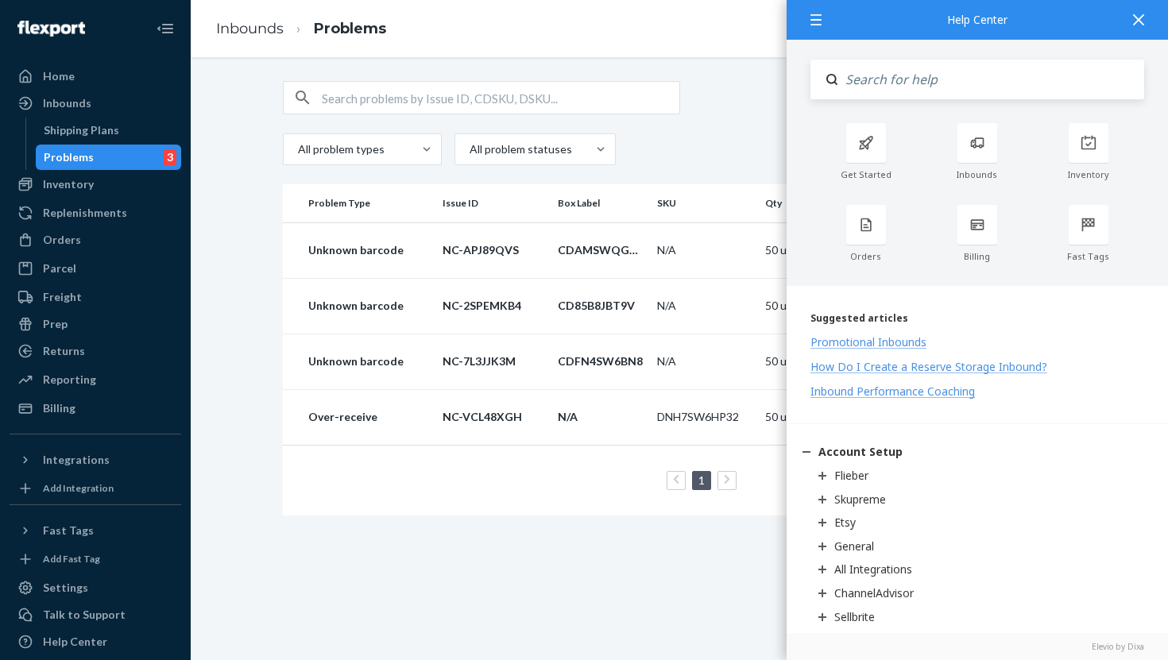
click at [1137, 17] on icon at bounding box center [1138, 19] width 11 height 11
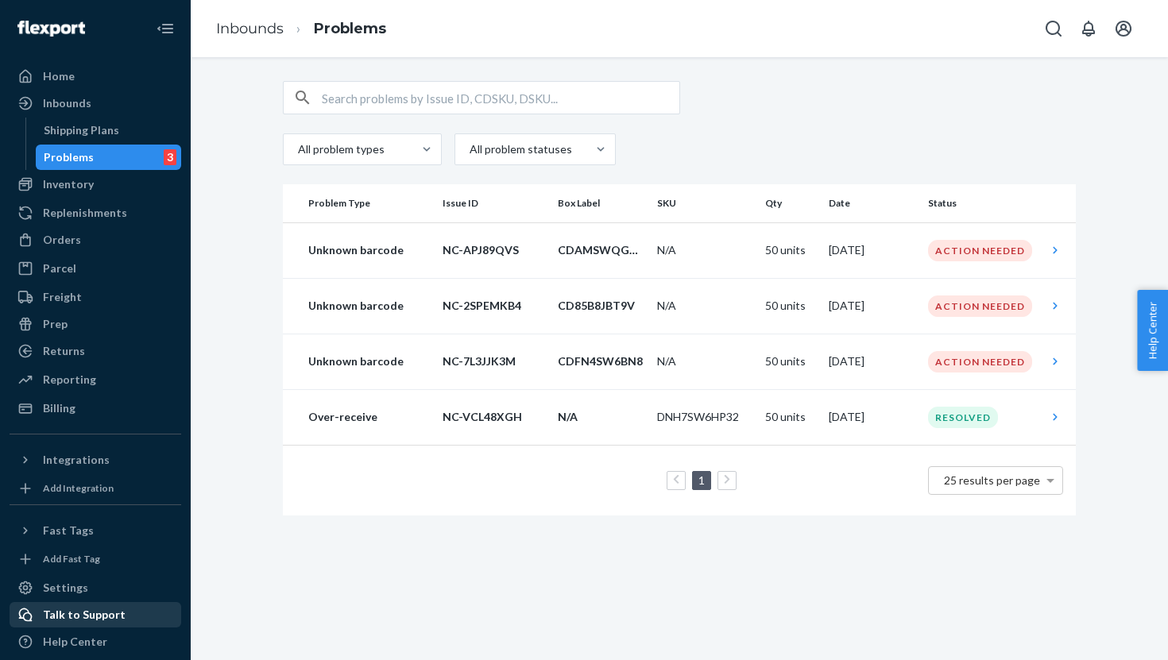
scroll to position [41, 0]
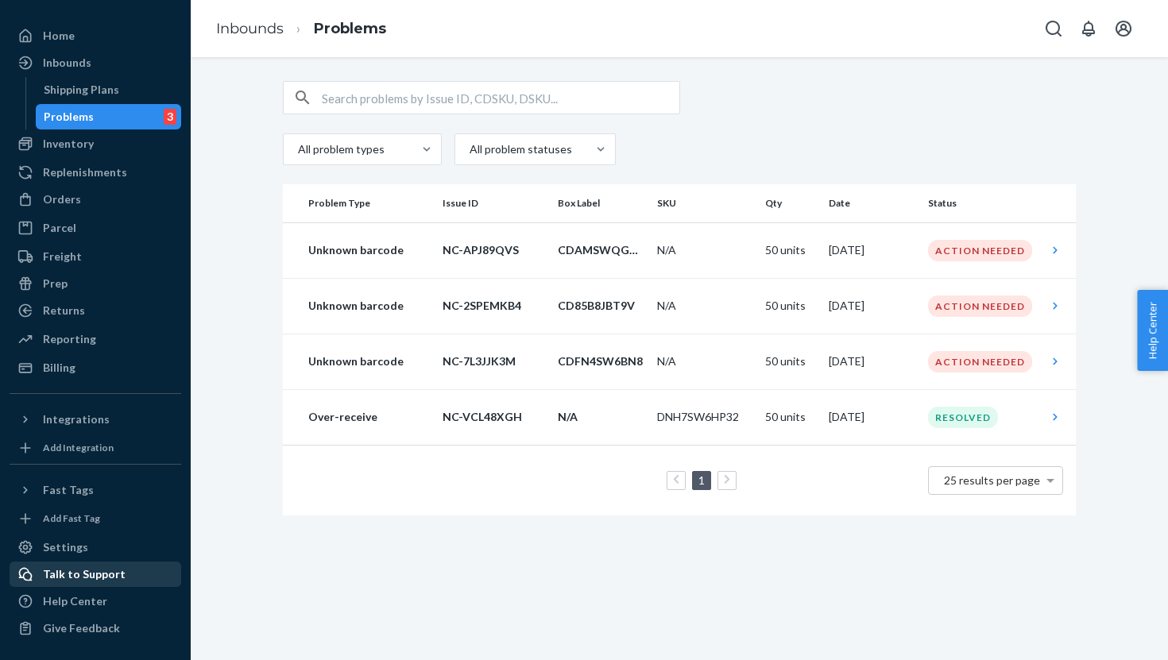
click at [93, 577] on div "Talk to Support" at bounding box center [84, 575] width 83 height 16
click at [95, 575] on div "Talk to Support" at bounding box center [84, 575] width 83 height 16
click at [701, 354] on td "N/A" at bounding box center [705, 362] width 108 height 56
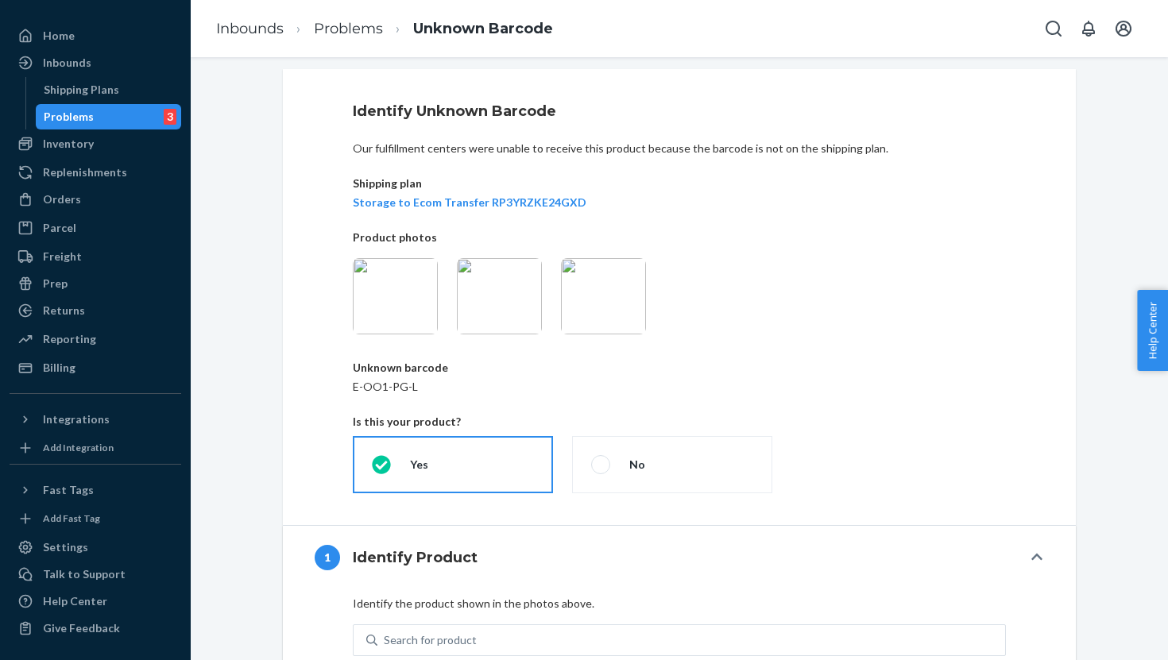
scroll to position [14, 0]
click at [610, 288] on img at bounding box center [603, 295] width 85 height 76
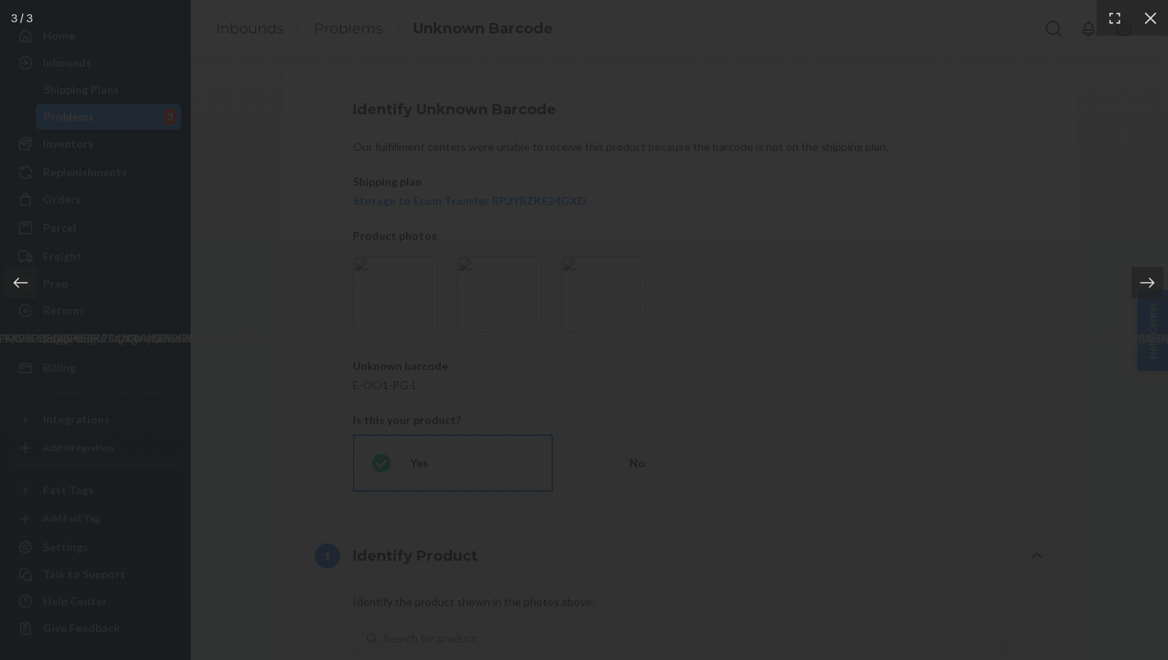
click at [1059, 166] on div at bounding box center [584, 330] width 1168 height 660
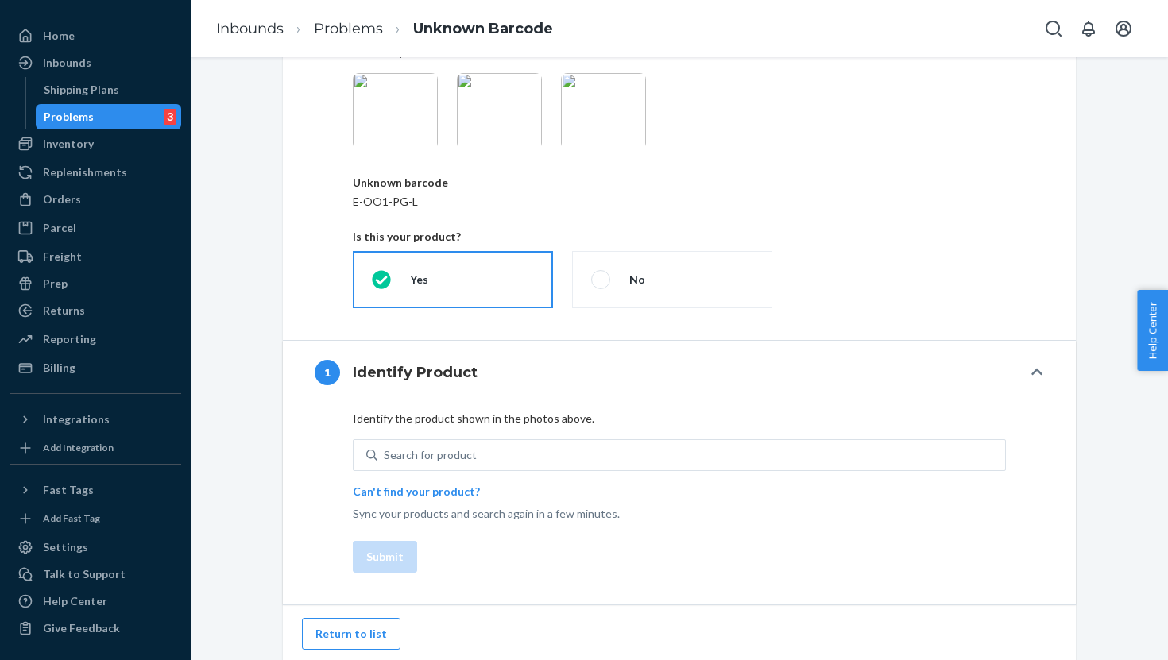
scroll to position [199, 0]
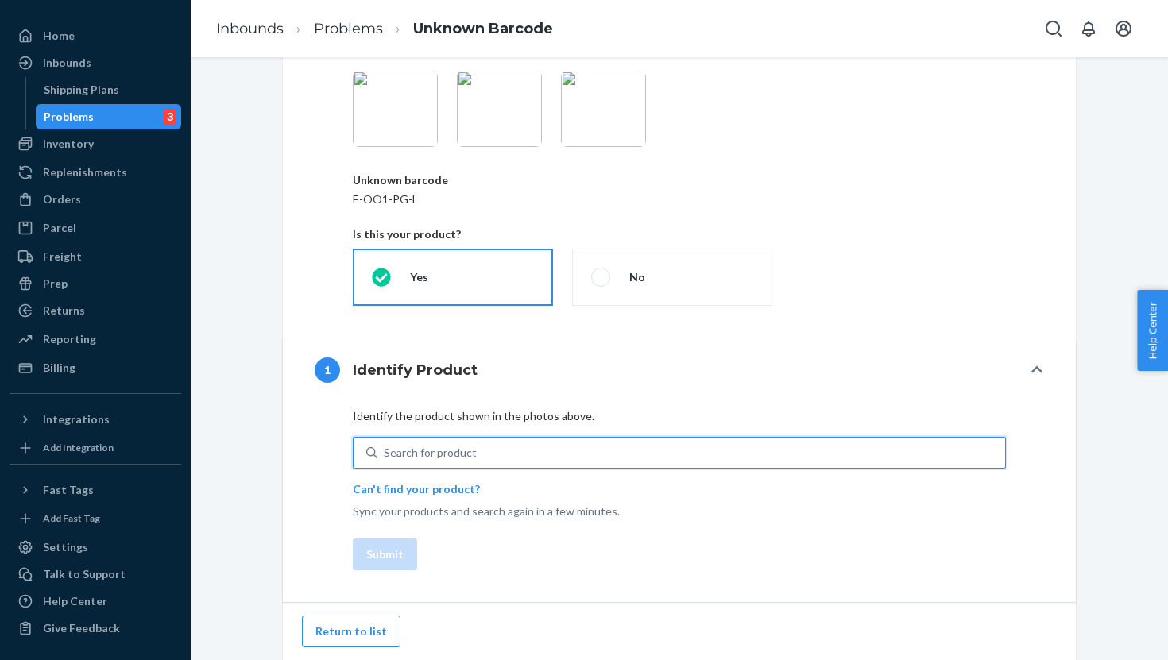
click at [418, 457] on div "Search for product" at bounding box center [430, 453] width 93 height 16
click at [385, 457] on input "0 results available. Use Up and Down to choose options, press Enter to select t…" at bounding box center [385, 453] width 2 height 16
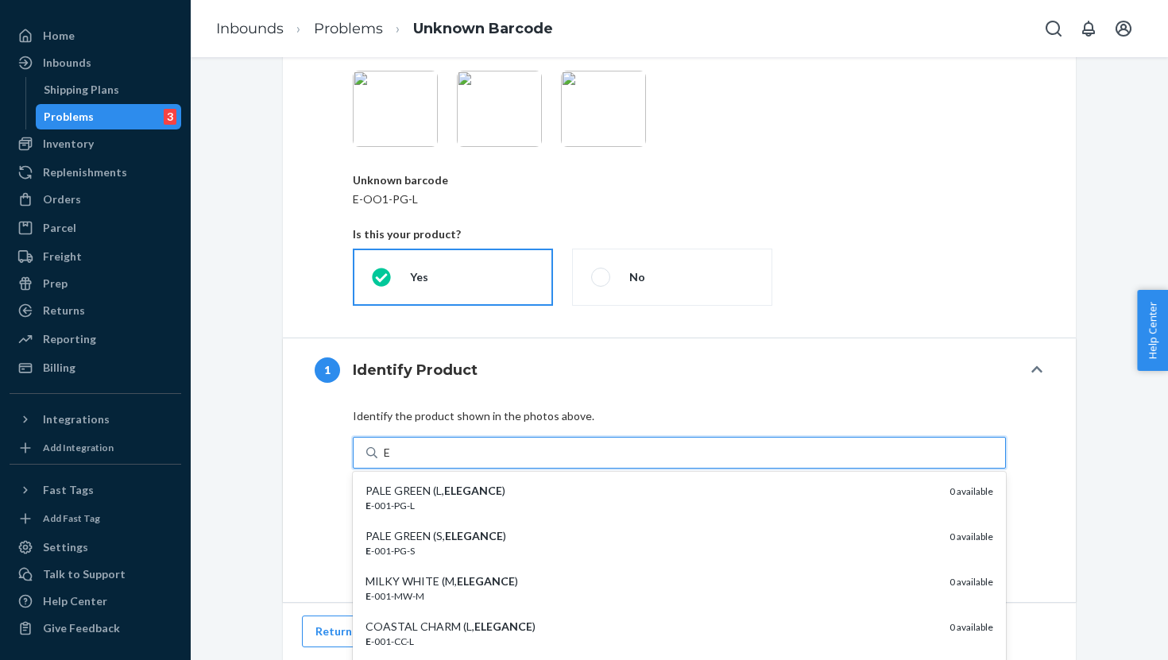
type input "E-"
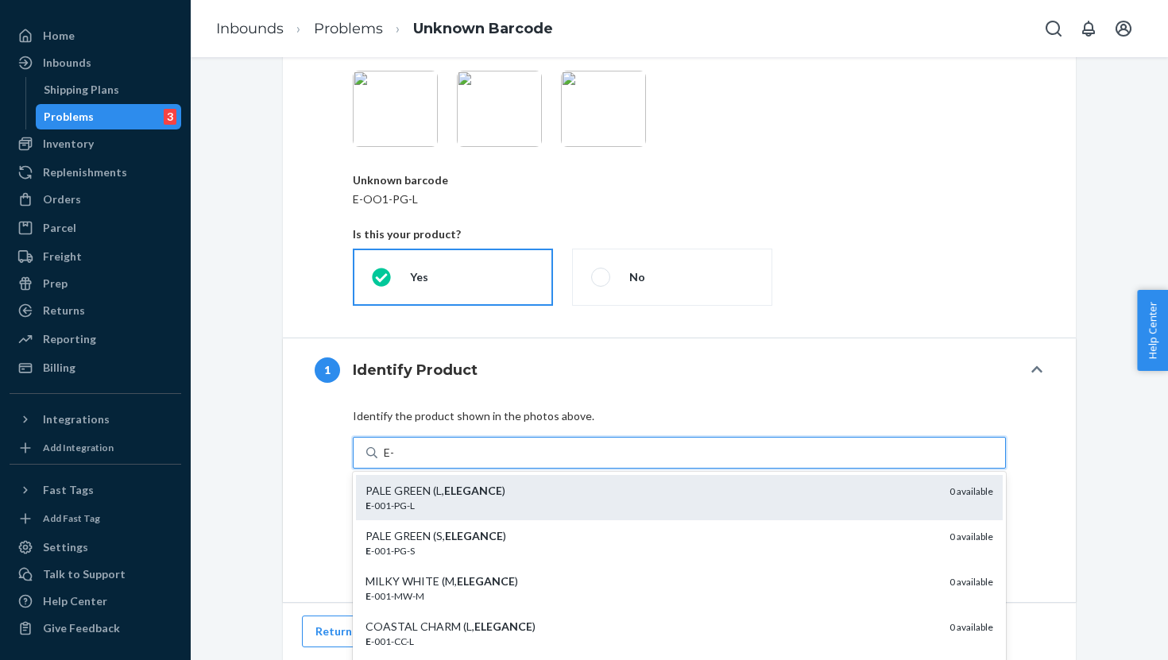
click at [394, 497] on div "PALE GREEN (L, ELEGANCE )" at bounding box center [651, 491] width 571 height 16
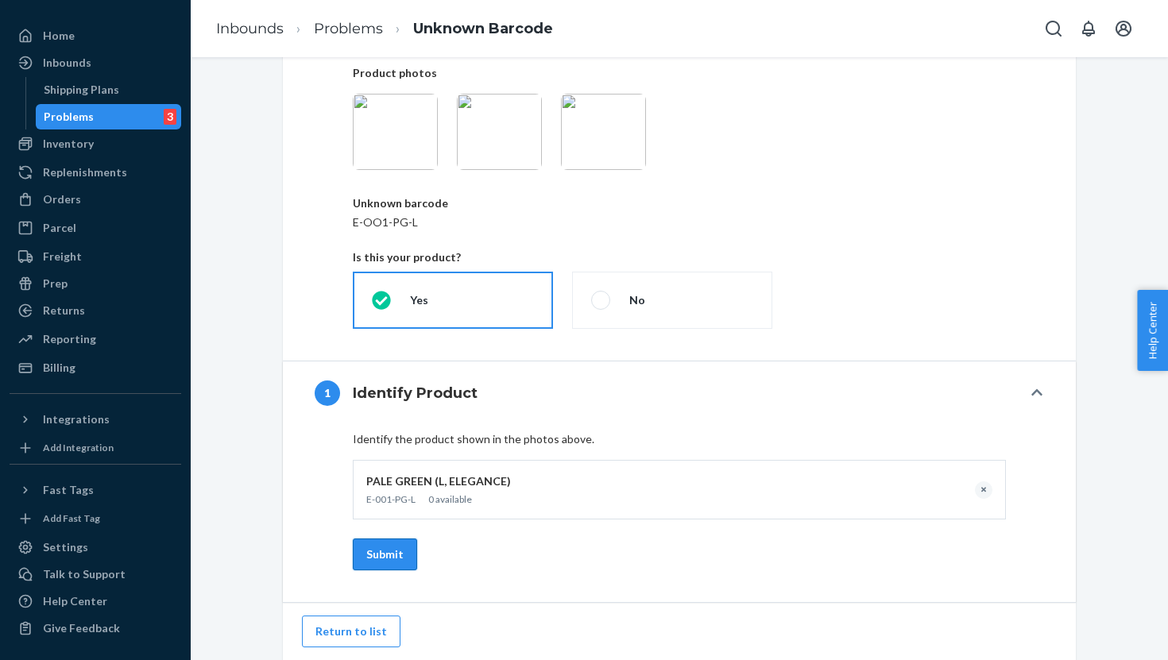
click at [386, 560] on button "Submit" at bounding box center [385, 555] width 64 height 32
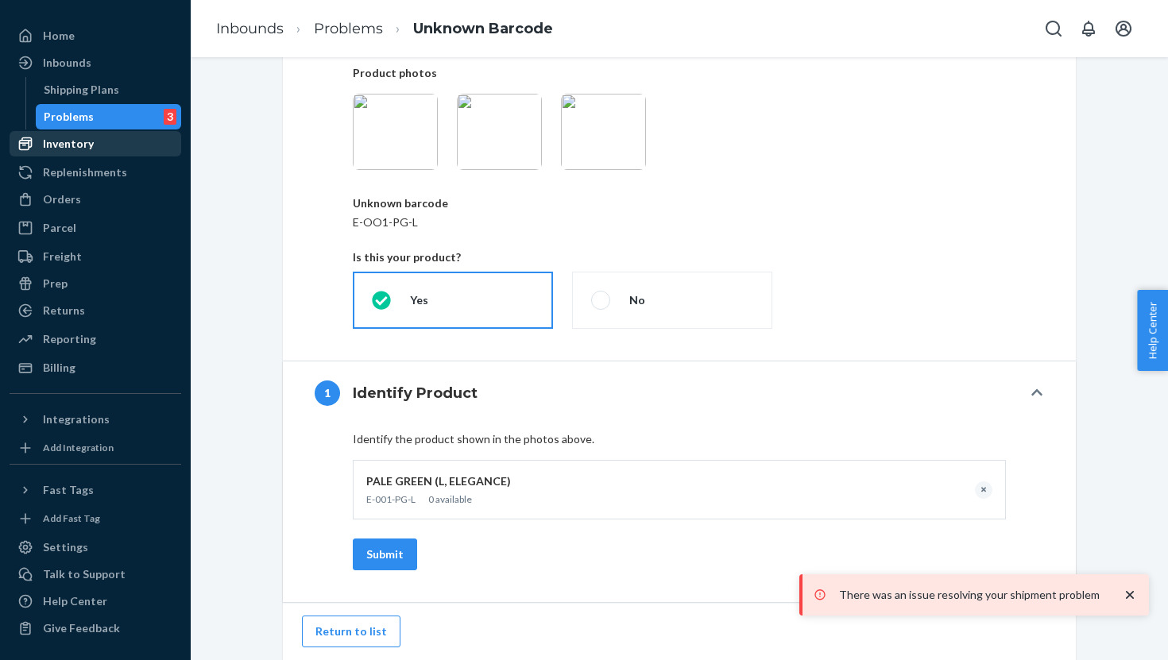
click at [72, 143] on div "Inventory" at bounding box center [68, 144] width 51 height 16
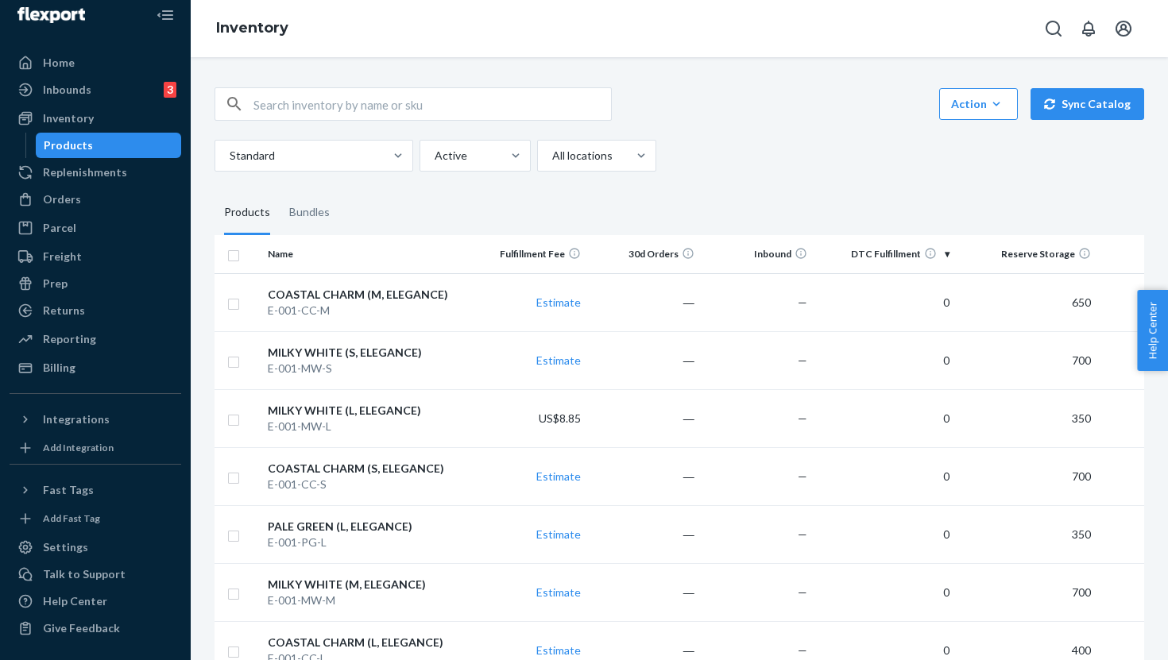
click at [946, 255] on th "DTC Fulfillment" at bounding box center [884, 254] width 141 height 38
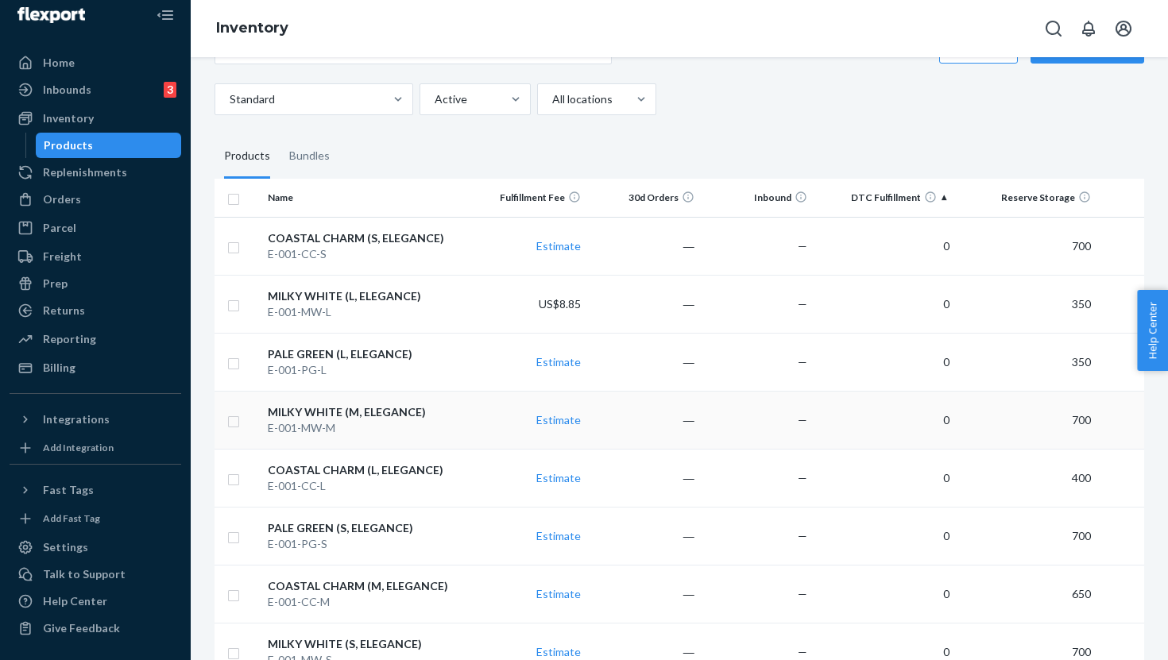
click at [362, 409] on div "MILKY WHITE (M, ELEGANCE)" at bounding box center [367, 412] width 199 height 16
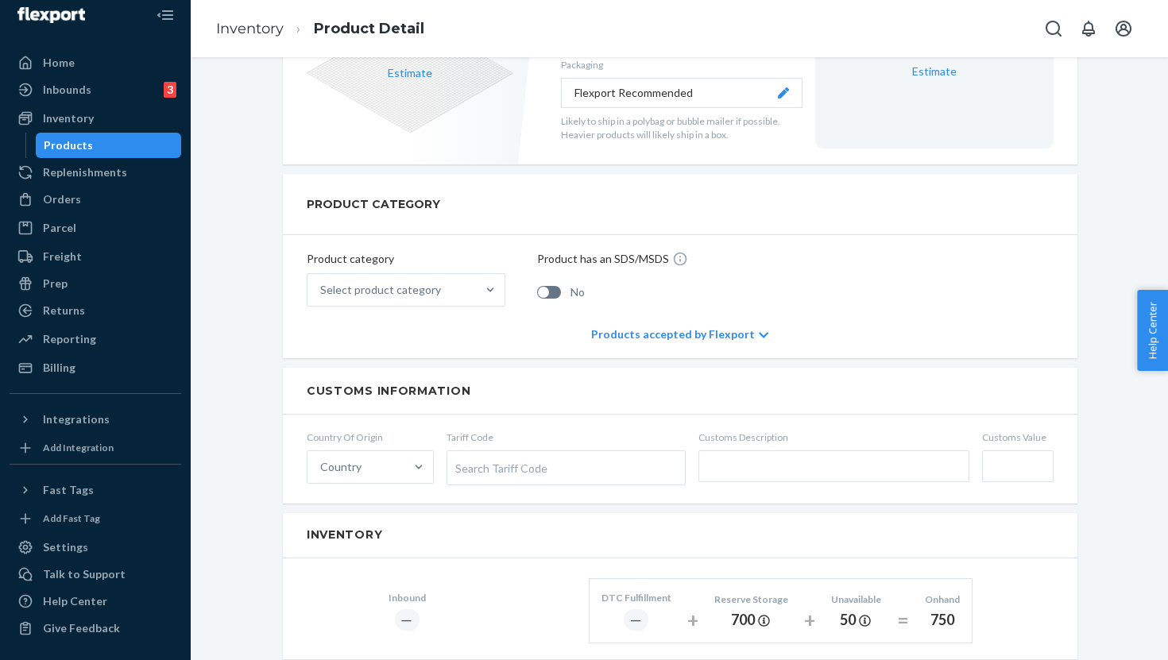
scroll to position [401, 0]
click at [429, 284] on div "Select product category" at bounding box center [380, 291] width 121 height 16
click at [322, 284] on input "Select product category" at bounding box center [321, 291] width 2 height 16
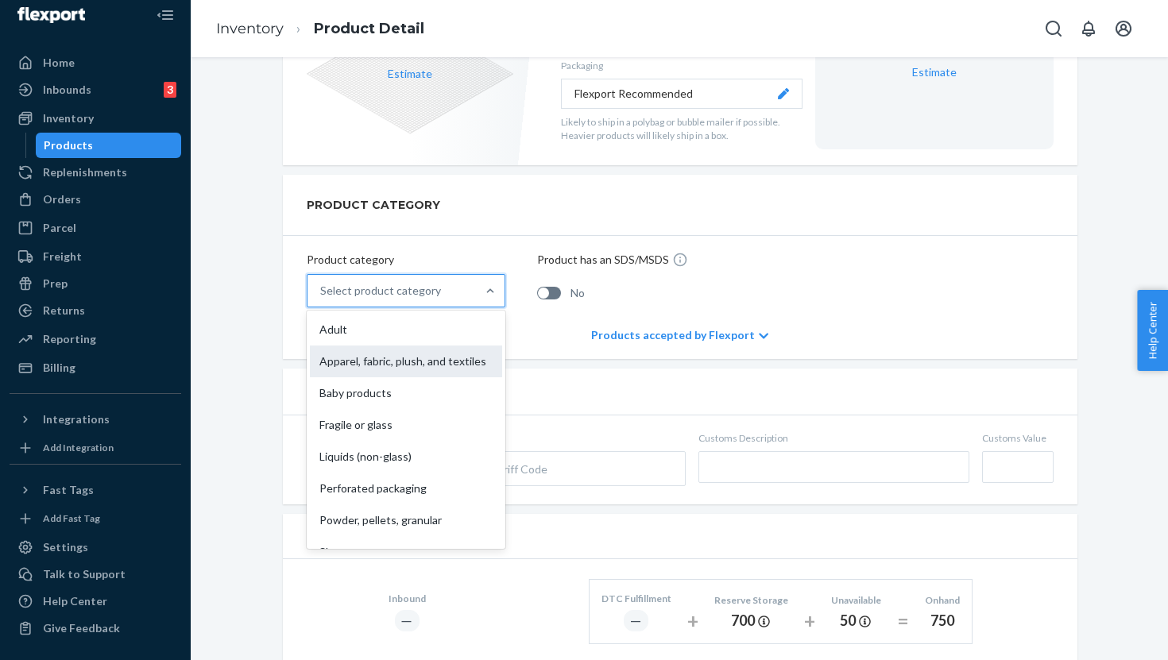
click at [395, 366] on div "Apparel, fabric, plush, and textiles" at bounding box center [406, 362] width 192 height 32
click at [322, 299] on input "option Apparel, fabric, plush, and textiles focused, 2 of 10. 10 results availa…" at bounding box center [321, 291] width 2 height 16
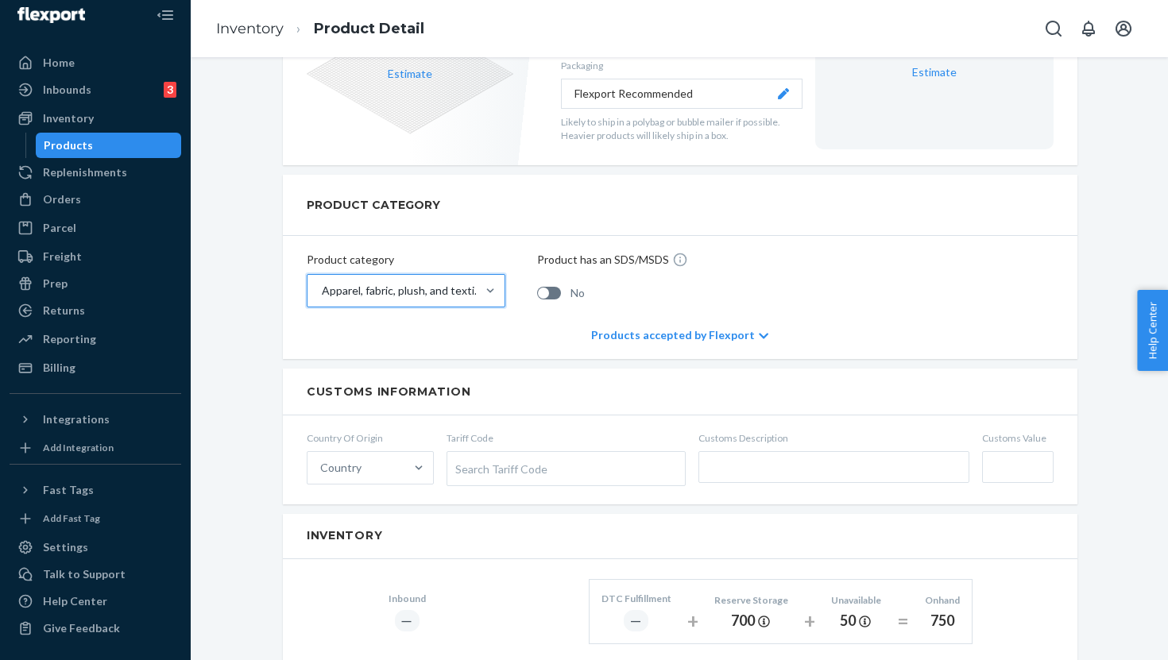
scroll to position [453, 0]
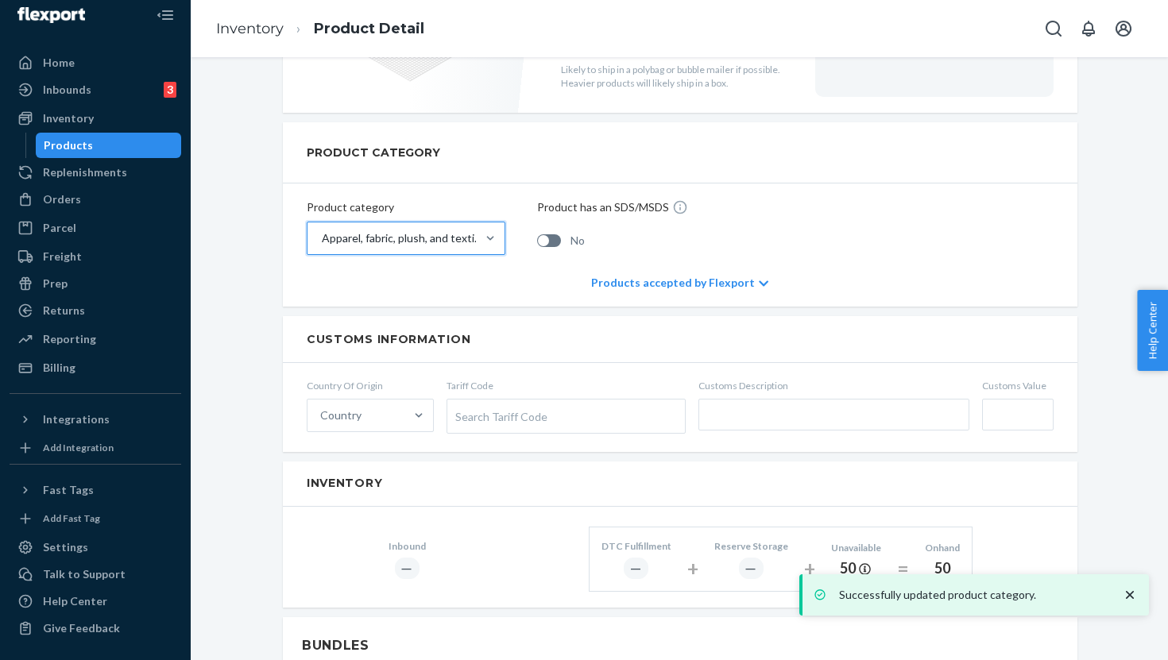
click at [524, 317] on div "Customs Information" at bounding box center [680, 339] width 795 height 47
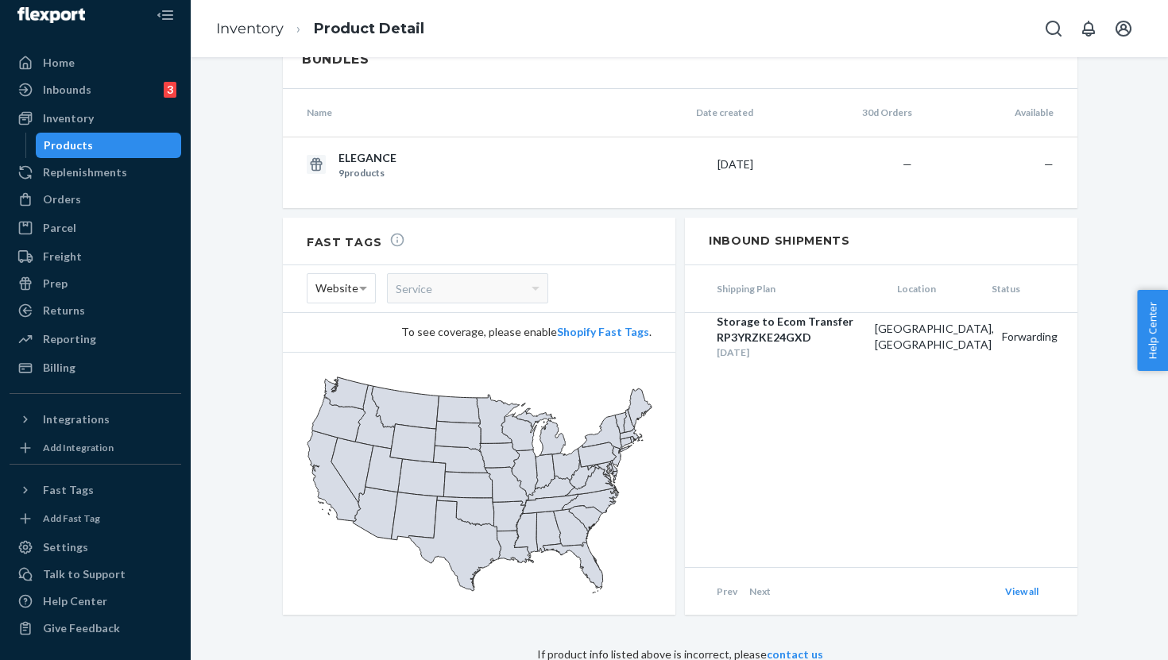
scroll to position [1040, 0]
click at [446, 296] on div "Service" at bounding box center [468, 287] width 160 height 29
click at [352, 287] on span "Website" at bounding box center [336, 287] width 43 height 27
click at [589, 333] on link "Shopify Fast Tags" at bounding box center [603, 331] width 92 height 14
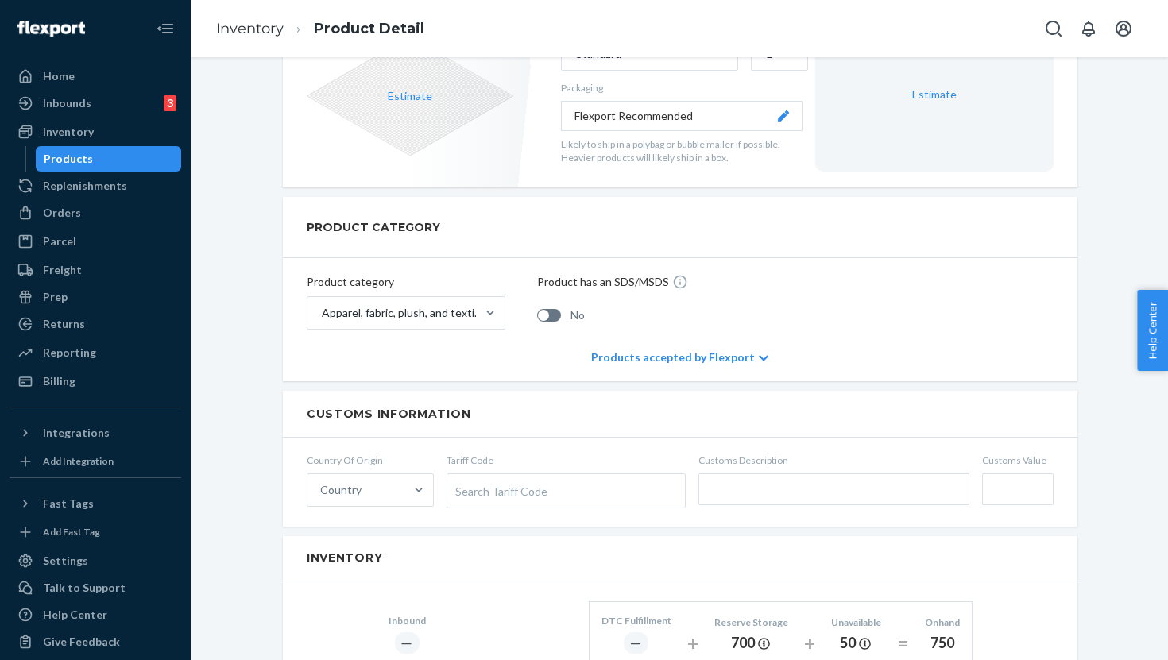
scroll to position [381, 0]
click at [87, 103] on div "Inbounds" at bounding box center [67, 103] width 48 height 16
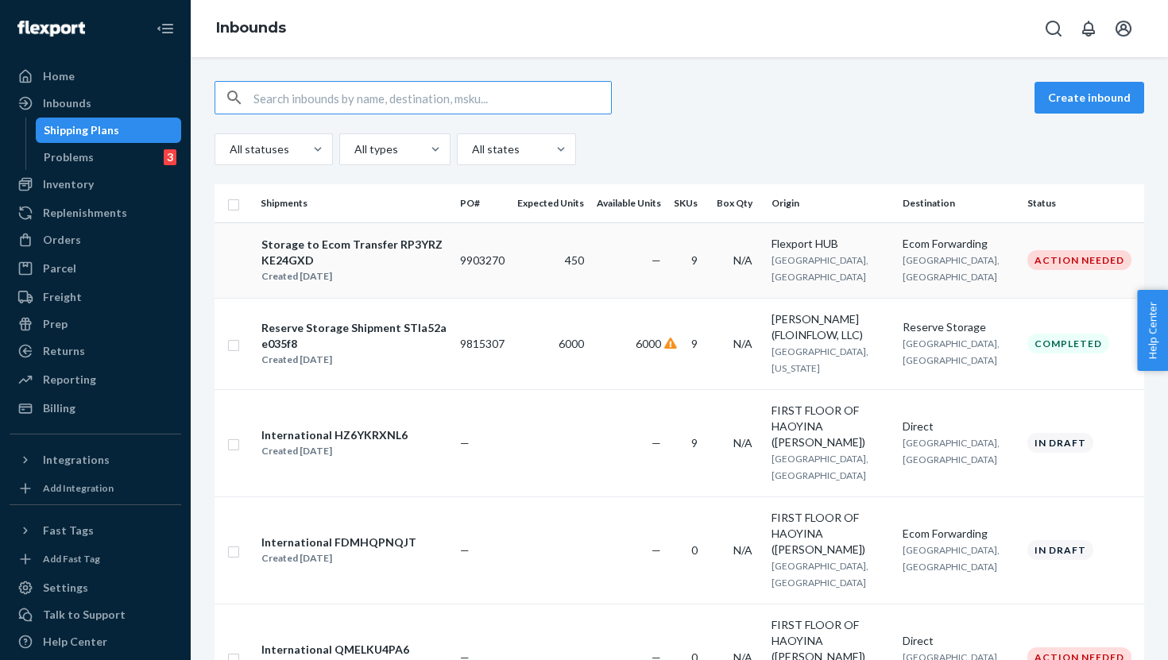
click at [417, 277] on div "Created [DATE]" at bounding box center [353, 277] width 185 height 16
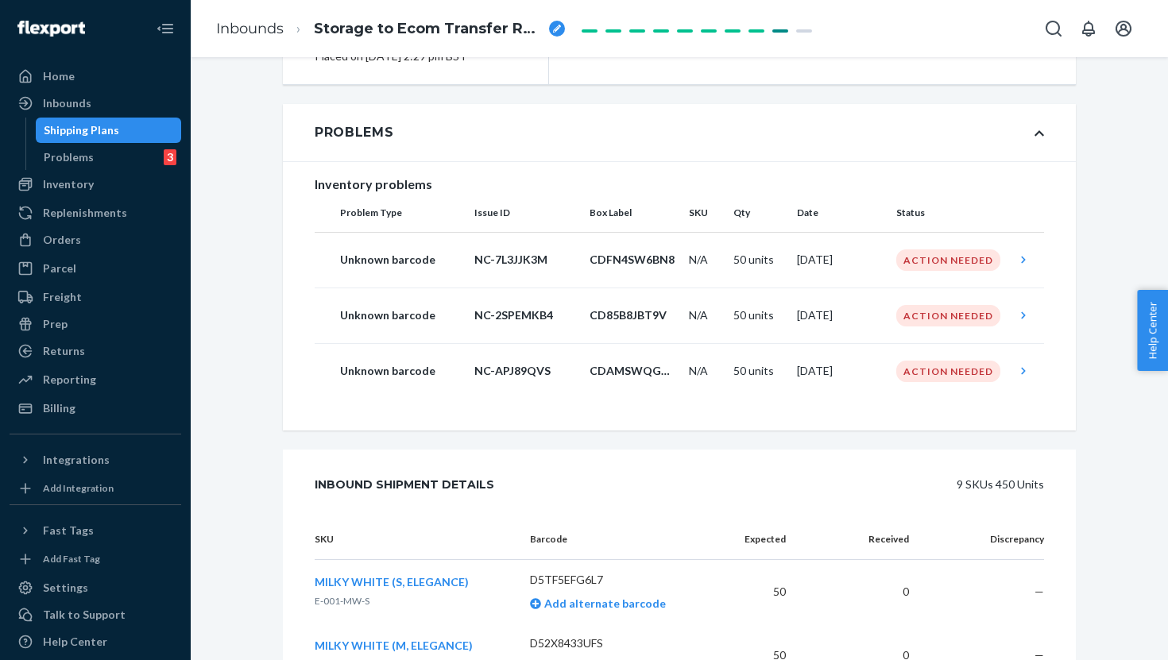
scroll to position [226, 0]
click at [570, 262] on p "NC-7L3JJK3M" at bounding box center [525, 262] width 103 height 16
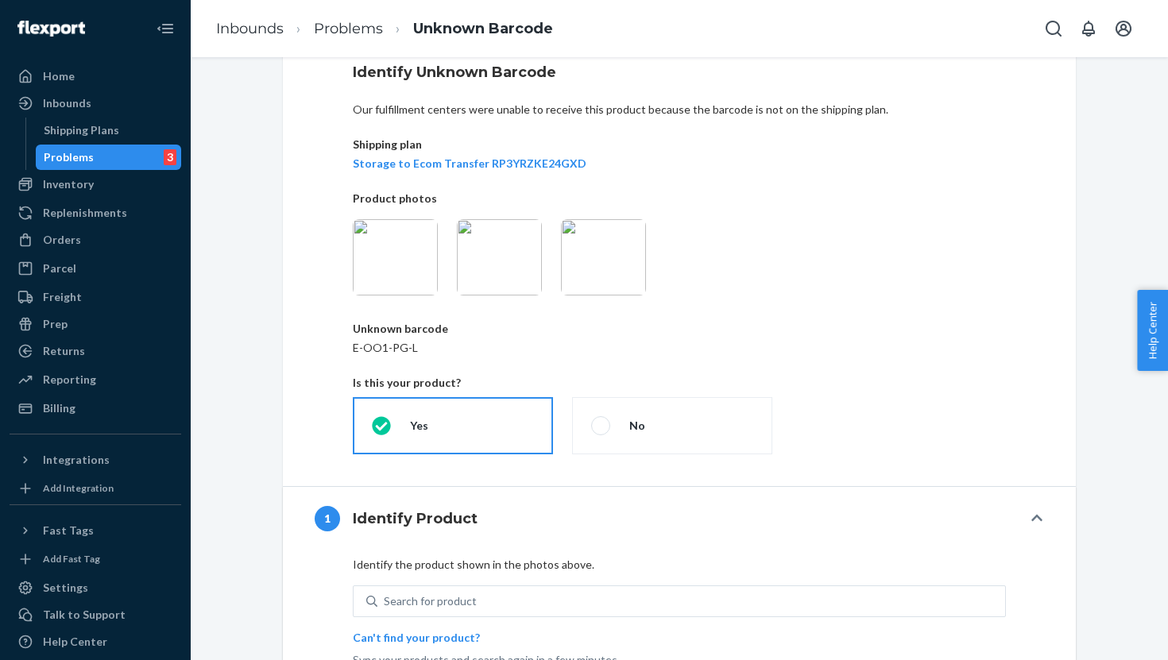
scroll to position [199, 0]
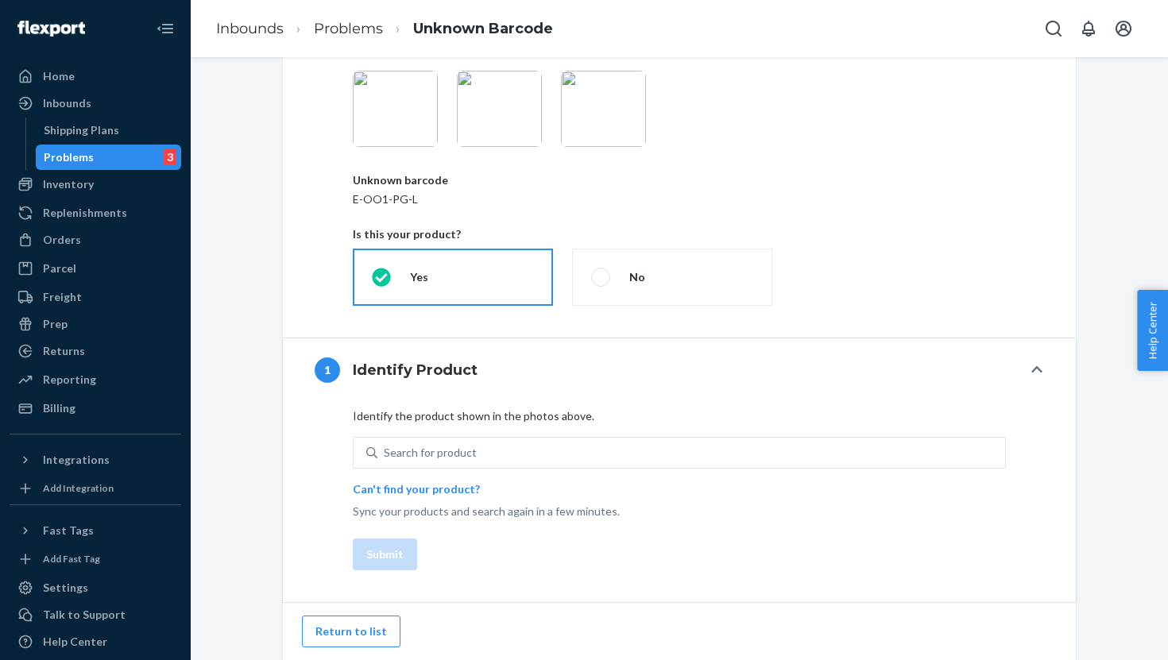
click at [413, 488] on p "Can't find your product?" at bounding box center [416, 490] width 127 height 16
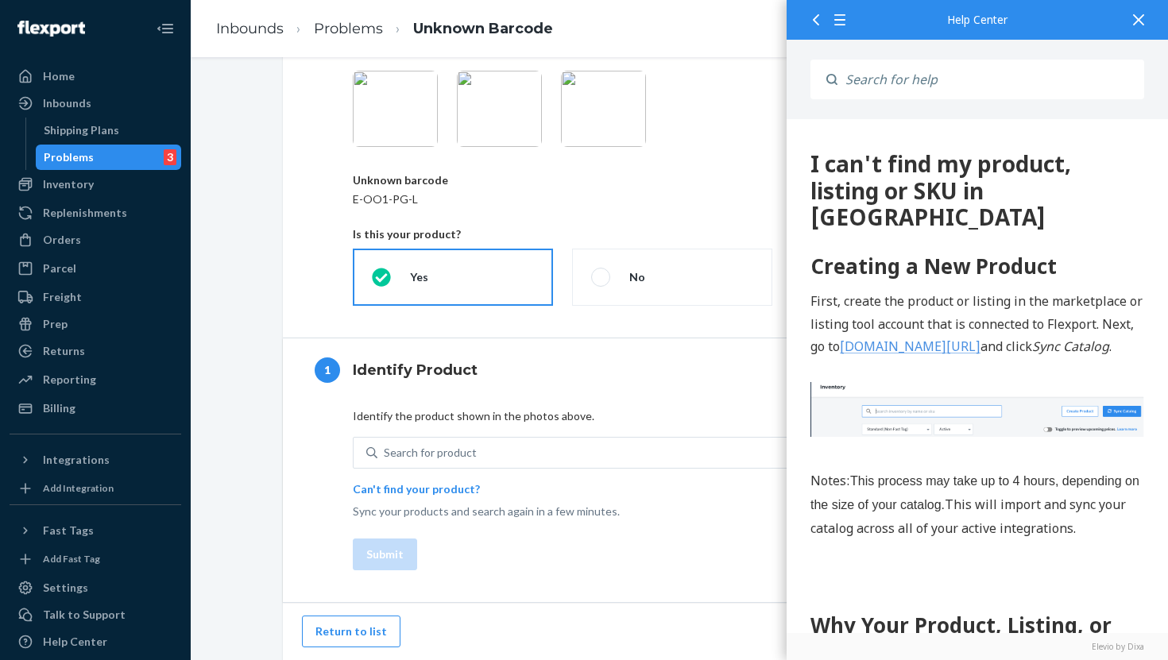
scroll to position [0, 0]
click at [1141, 21] on icon at bounding box center [1138, 19] width 11 height 11
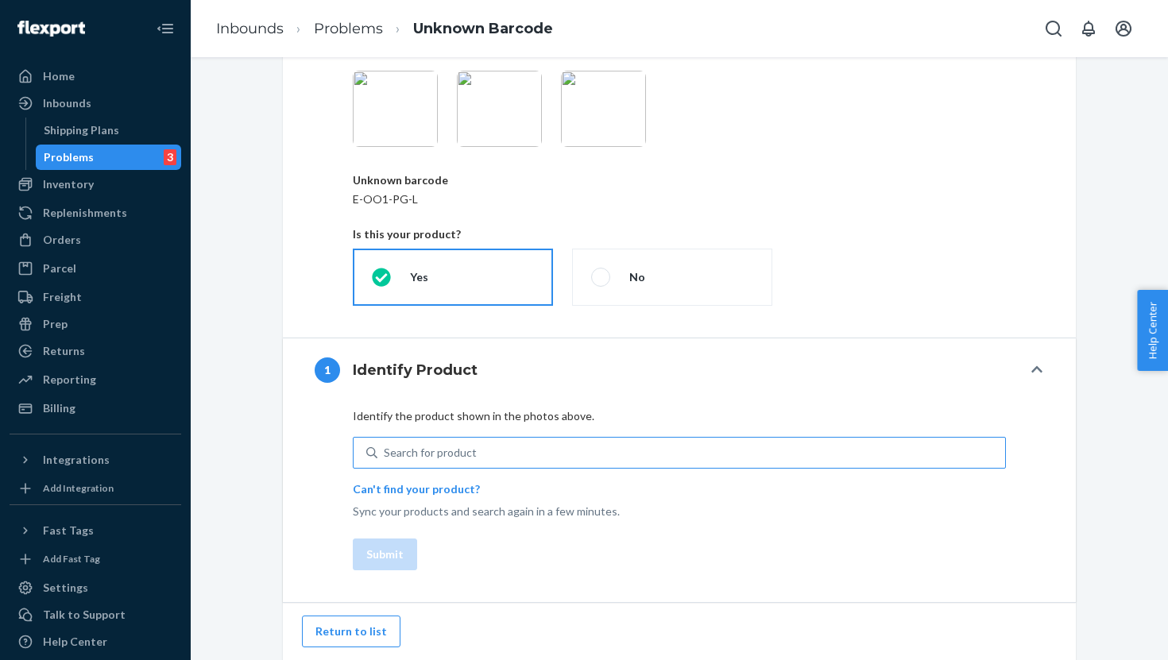
click at [524, 464] on div "Search for product" at bounding box center [691, 453] width 628 height 29
click at [385, 461] on input "Search for product" at bounding box center [385, 453] width 2 height 16
type input "E"
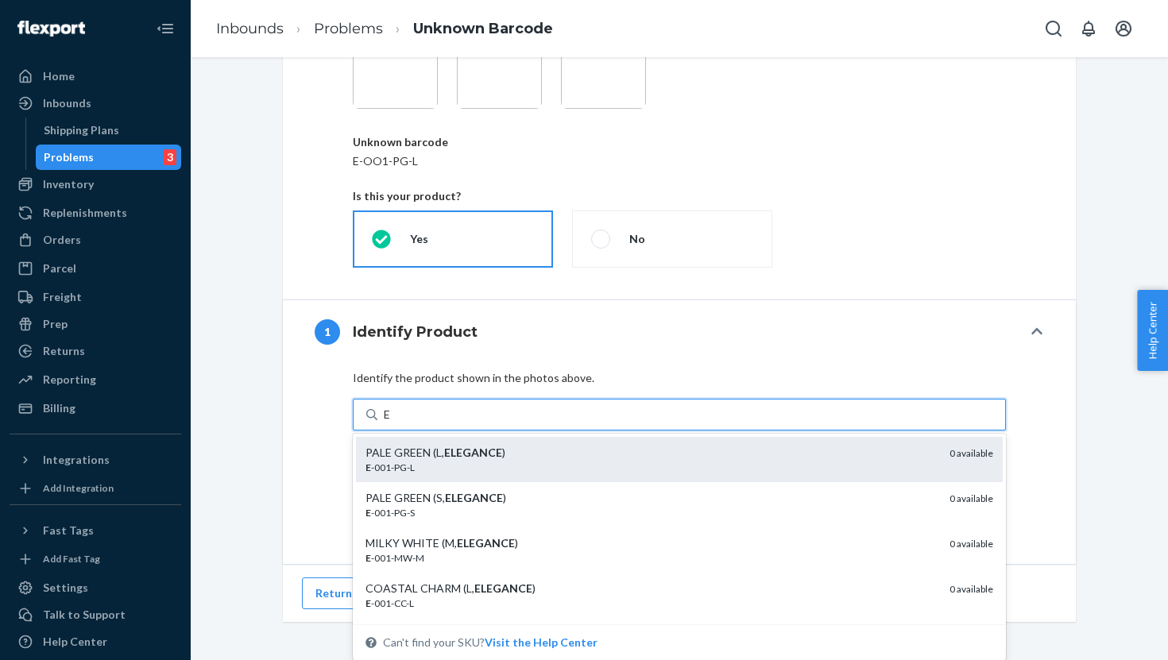
click at [459, 464] on div "E -001-PG-L" at bounding box center [651, 468] width 571 height 14
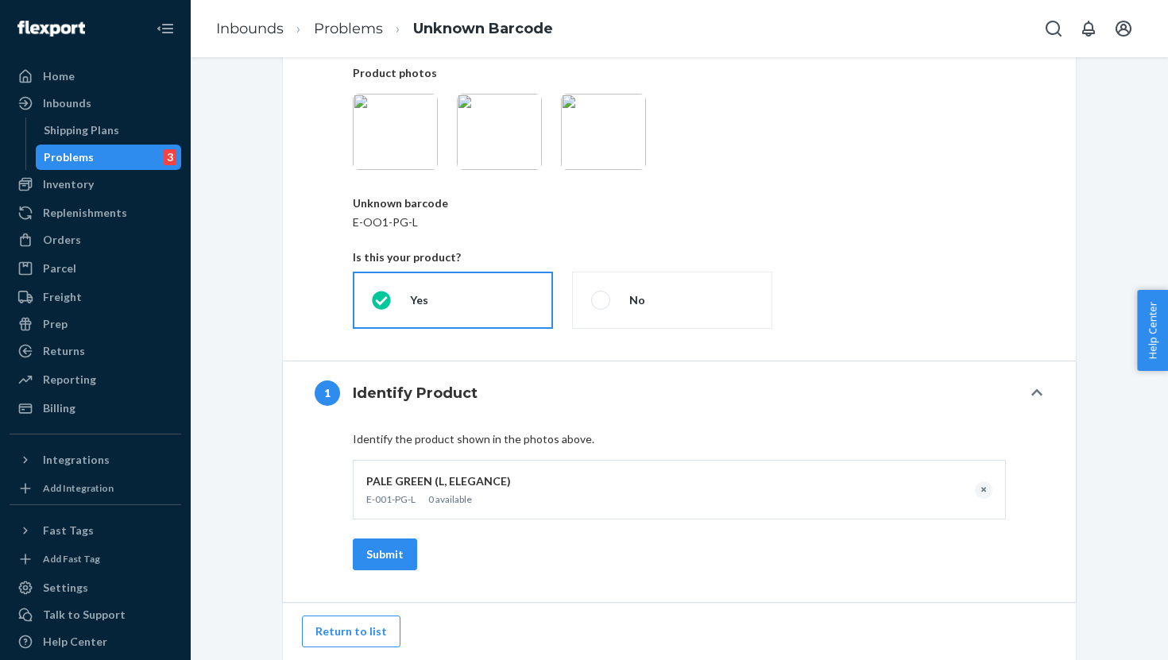
scroll to position [176, 0]
click at [305, 481] on div "Identify the product shown in the photos above. PALE GREEN (L, ELEGANCE) E-001-…" at bounding box center [679, 513] width 793 height 177
click at [394, 551] on button "Submit" at bounding box center [385, 555] width 64 height 32
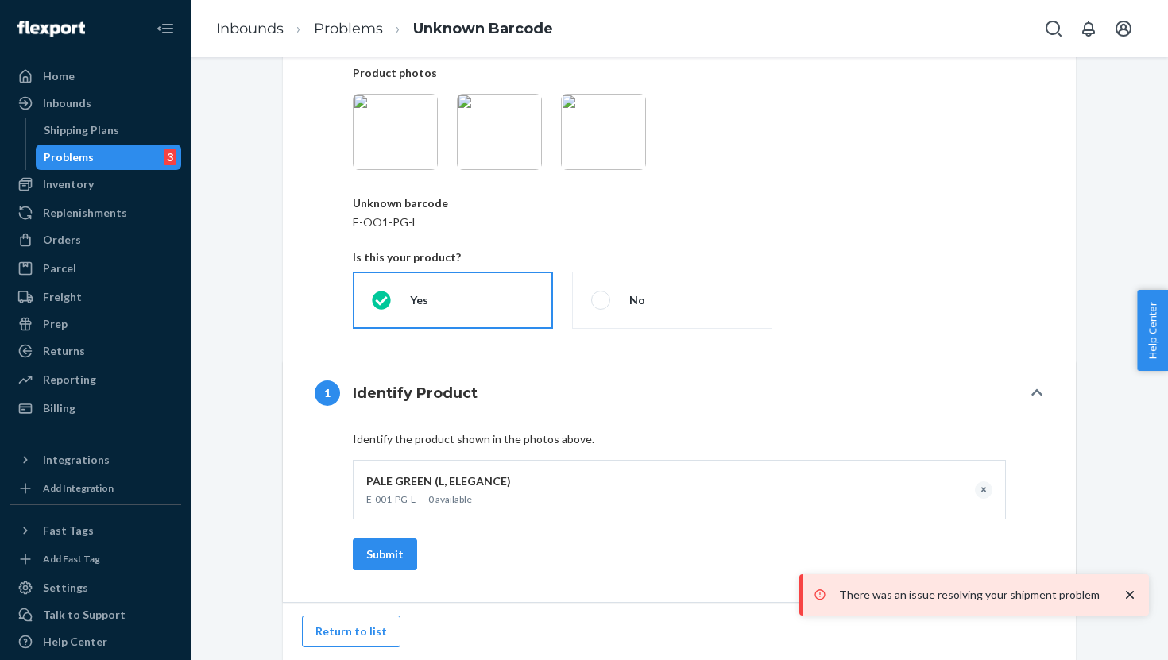
click at [821, 598] on icon at bounding box center [820, 595] width 13 height 16
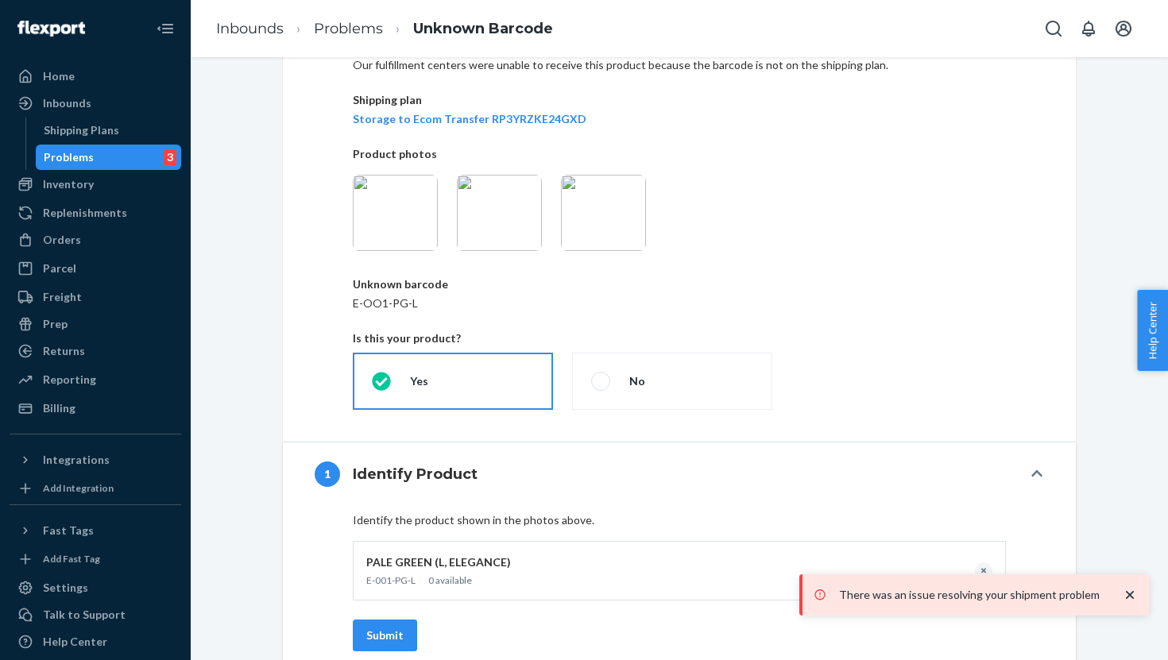
scroll to position [0, 0]
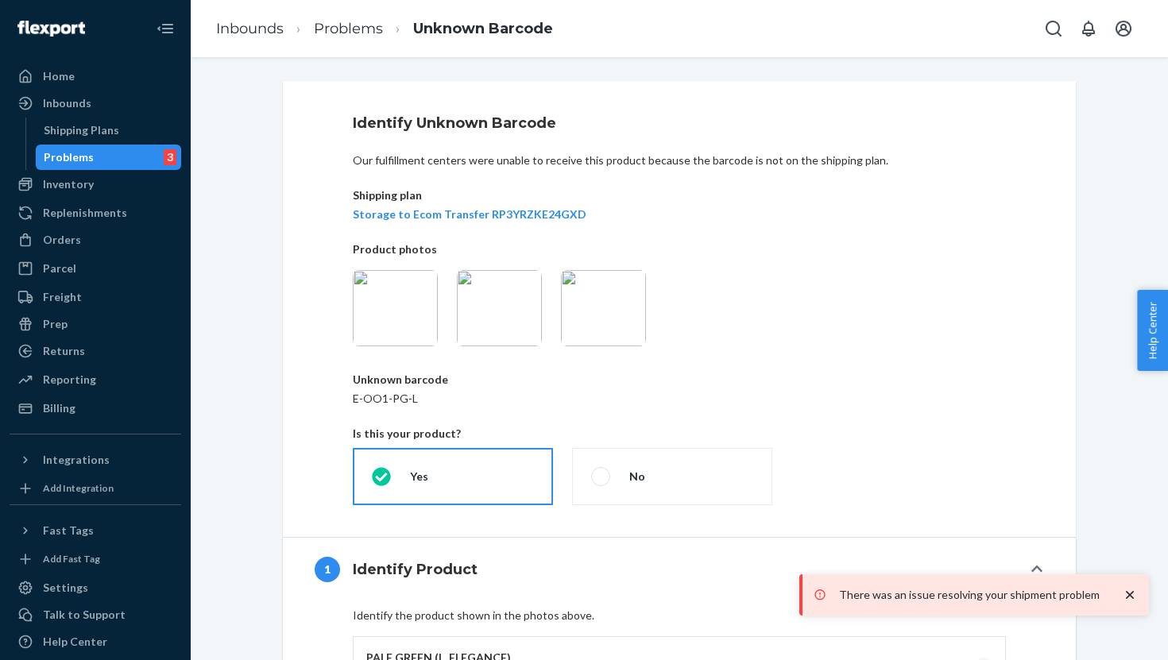
click at [370, 327] on img at bounding box center [395, 308] width 85 height 76
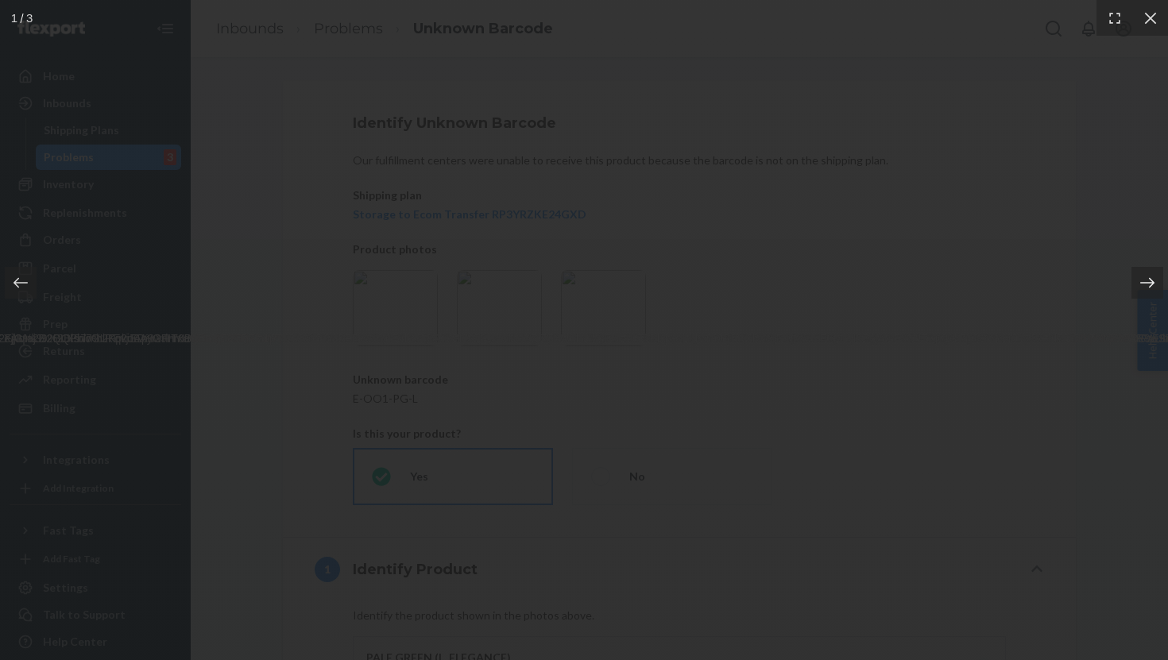
click at [1151, 281] on icon at bounding box center [1148, 283] width 16 height 16
click at [1150, 281] on icon at bounding box center [1148, 283] width 16 height 16
click at [1149, 7] on div at bounding box center [1150, 18] width 36 height 36
